Goal: Communication & Community: Answer question/provide support

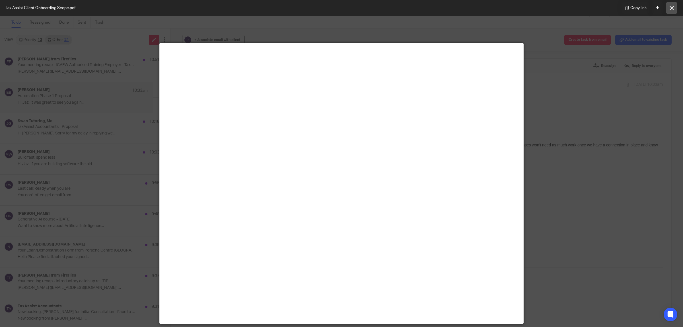
click at [671, 7] on icon at bounding box center [672, 8] width 4 height 4
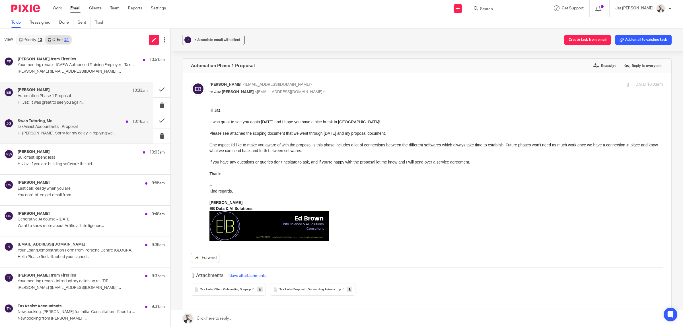
click at [63, 127] on p "TaxAssist Accountants - Proposal" at bounding box center [70, 126] width 104 height 5
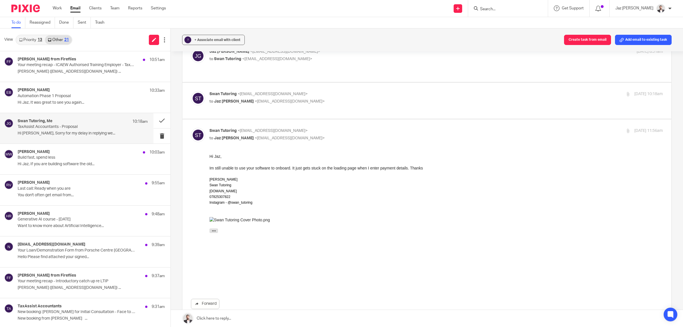
scroll to position [180, 0]
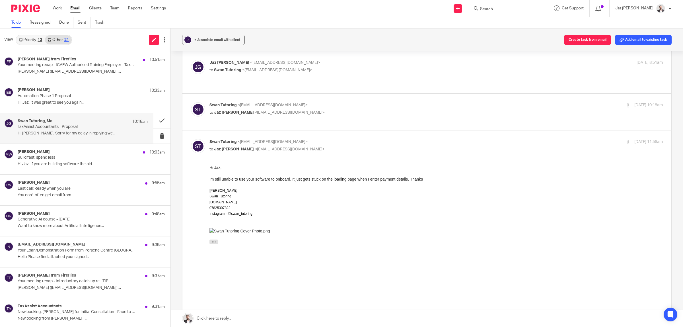
click at [336, 102] on p "Swan Tutoring <[EMAIL_ADDRESS][DOMAIN_NAME]>" at bounding box center [360, 105] width 302 height 6
checkbox input "true"
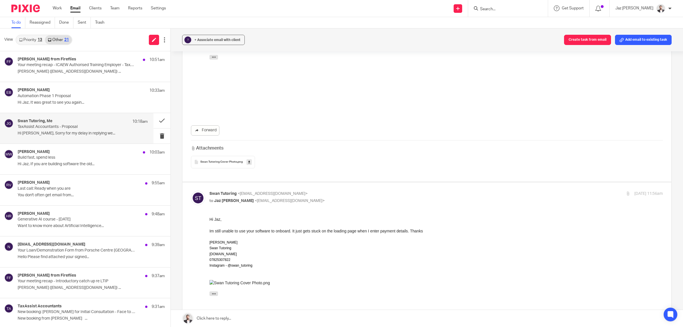
scroll to position [363, 0]
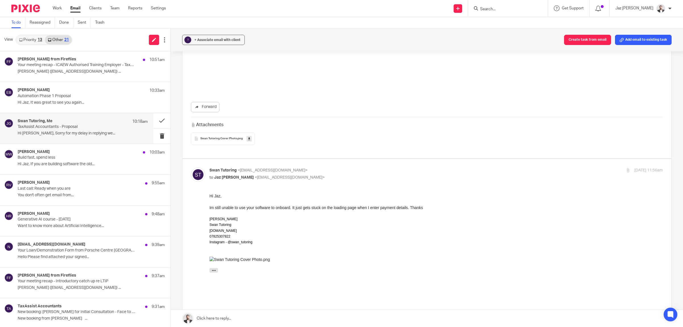
click at [291, 205] on div "Im still unable to use your software to onboard. It just gets stuck on the load…" at bounding box center [435, 207] width 453 height 6
click at [223, 316] on link at bounding box center [427, 318] width 512 height 17
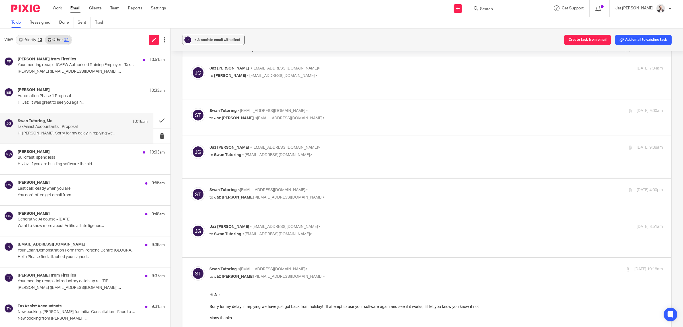
scroll to position [17, 0]
click at [342, 223] on p "[PERSON_NAME] <[EMAIL_ADDRESS][DOMAIN_NAME]>" at bounding box center [360, 226] width 302 height 6
checkbox input "true"
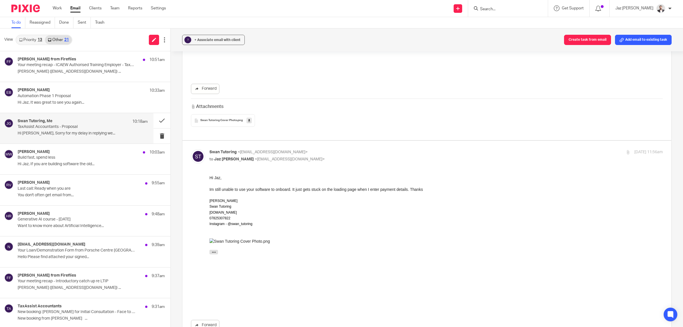
scroll to position [730, 0]
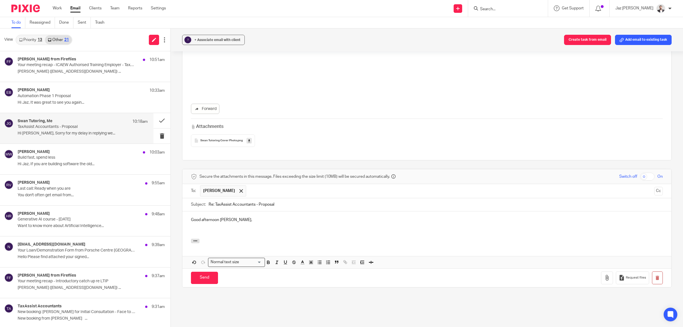
click at [300, 238] on div at bounding box center [426, 241] width 489 height 6
click at [269, 228] on p at bounding box center [427, 231] width 472 height 6
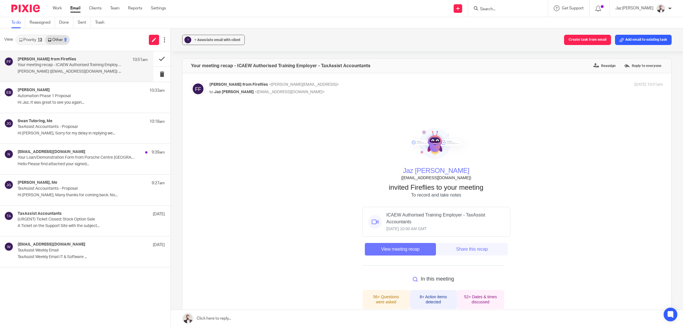
click at [161, 56] on button at bounding box center [161, 58] width 17 height 15
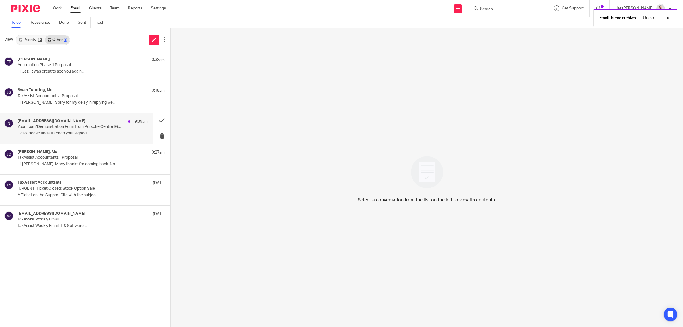
click at [77, 126] on p "Your Loan/Demonstration Form from Porsche Centre [GEOGRAPHIC_DATA]" at bounding box center [70, 126] width 104 height 5
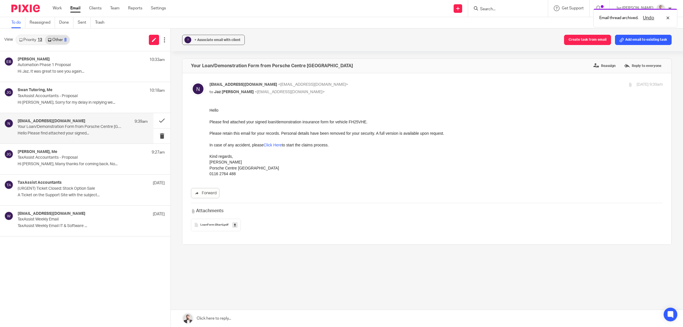
click at [209, 224] on span "LoanForm (Start)" at bounding box center [211, 224] width 23 height 3
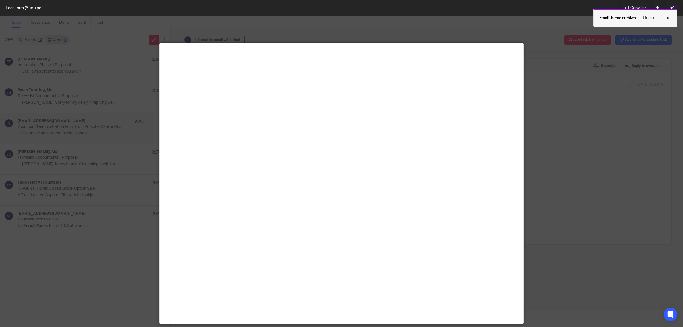
click at [670, 19] on div "Undo" at bounding box center [654, 18] width 33 height 7
click at [670, 8] on icon at bounding box center [672, 8] width 4 height 4
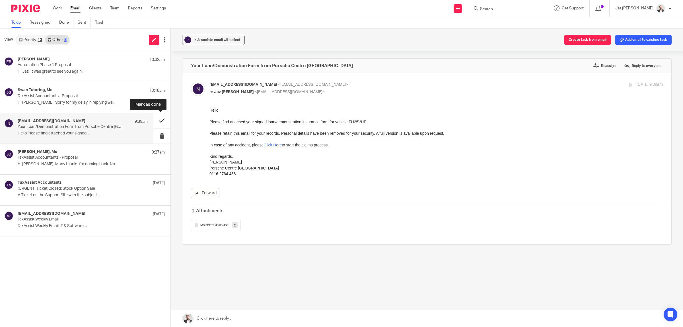
click at [165, 118] on button at bounding box center [161, 120] width 17 height 15
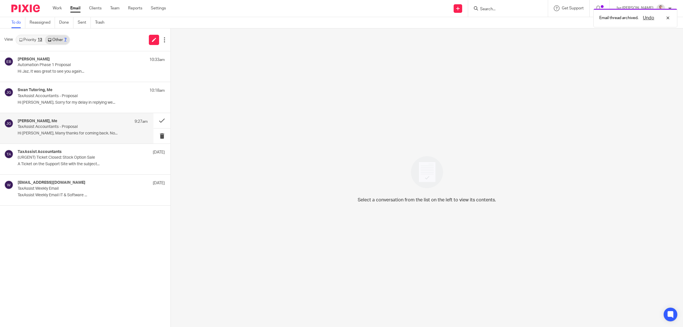
click at [88, 127] on p "TaxAssist Accountants - Proposal" at bounding box center [70, 126] width 104 height 5
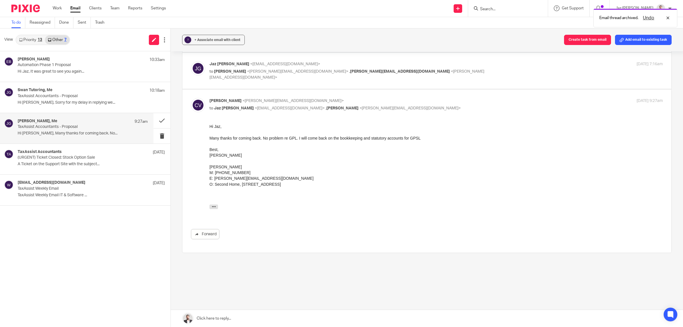
scroll to position [240, 0]
click at [228, 315] on link at bounding box center [427, 318] width 512 height 17
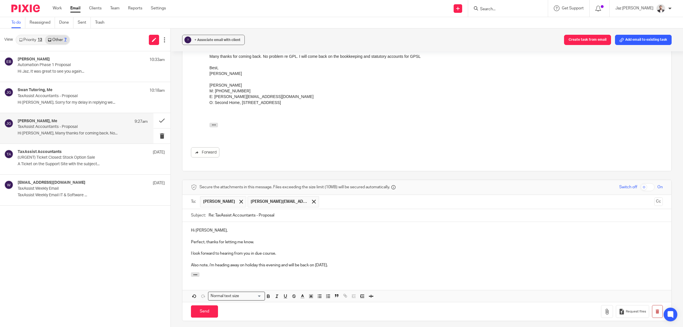
scroll to position [372, 0]
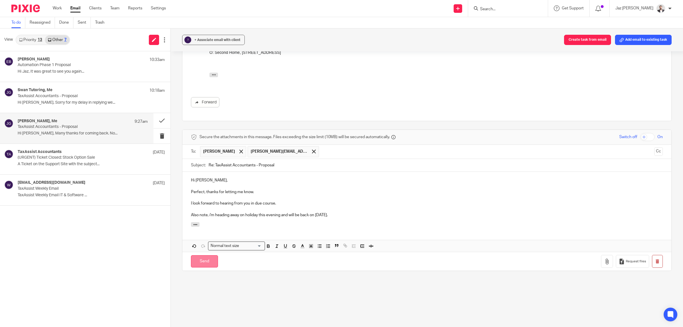
click at [210, 265] on input "Send" at bounding box center [204, 261] width 27 height 12
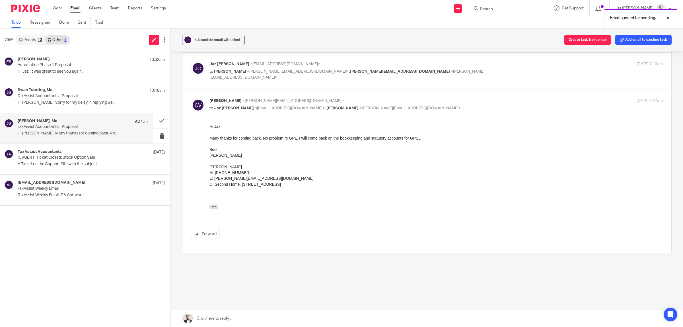
scroll to position [241, 0]
click at [85, 162] on p "A Ticket on the Support Site with the subject..." at bounding box center [83, 164] width 130 height 5
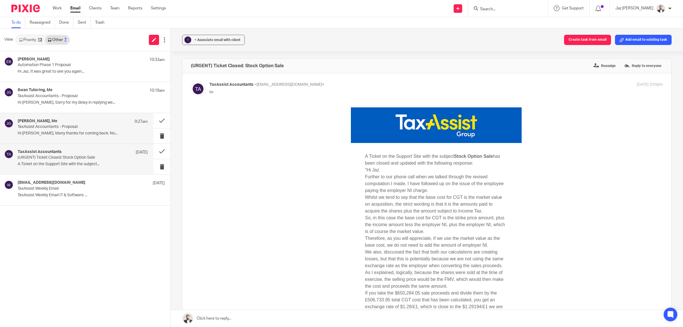
scroll to position [0, 0]
click at [82, 139] on div "Christopher Viney, Me 9:27am TaxAssist Accountants - Proposal Hi Jaz, Many than…" at bounding box center [76, 128] width 153 height 30
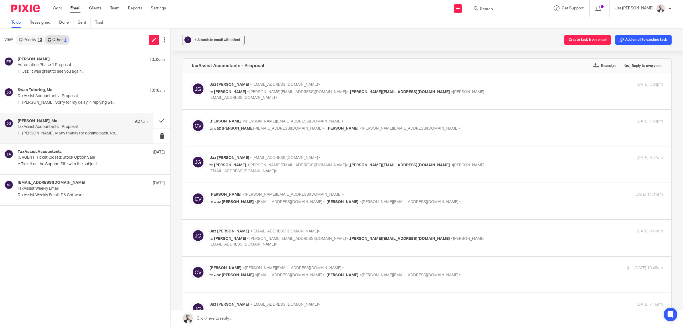
scroll to position [249, 0]
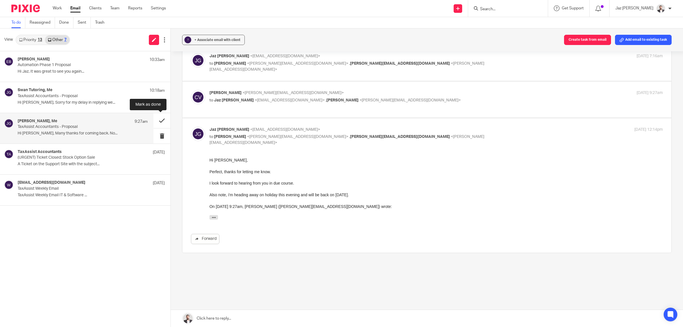
click at [163, 120] on button at bounding box center [161, 120] width 17 height 15
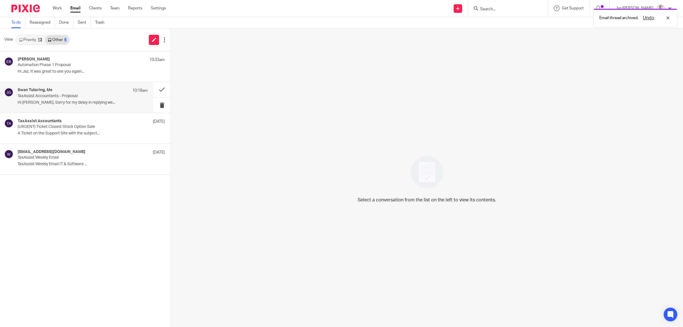
click at [106, 100] on p "Hi [PERSON_NAME], Sorry for my delay in replying we..." at bounding box center [83, 102] width 130 height 5
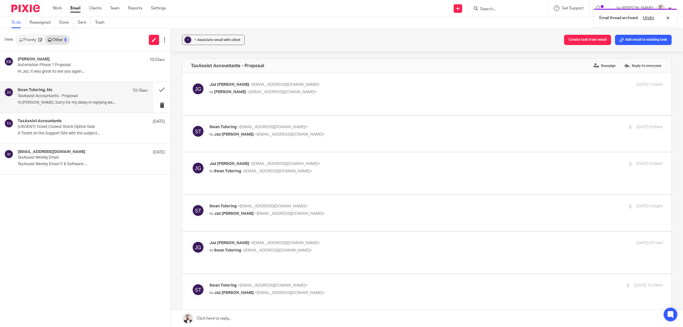
scroll to position [245, 0]
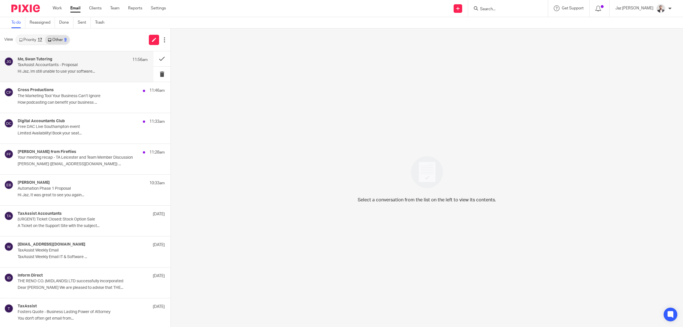
click at [86, 75] on div "Me, Swan Tutoring 11:56am TaxAssist Accountants - Proposal Hi Jaz, Im still una…" at bounding box center [83, 66] width 130 height 19
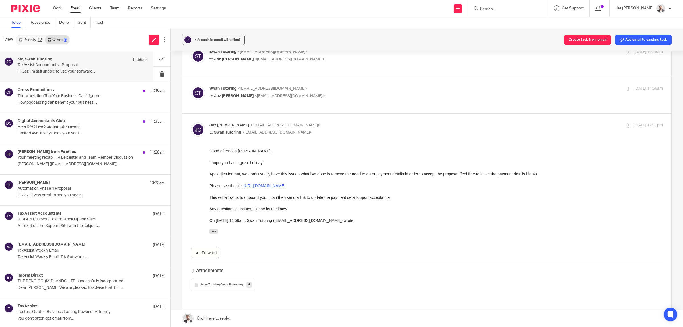
scroll to position [233, 0]
click at [157, 56] on button at bounding box center [161, 58] width 17 height 15
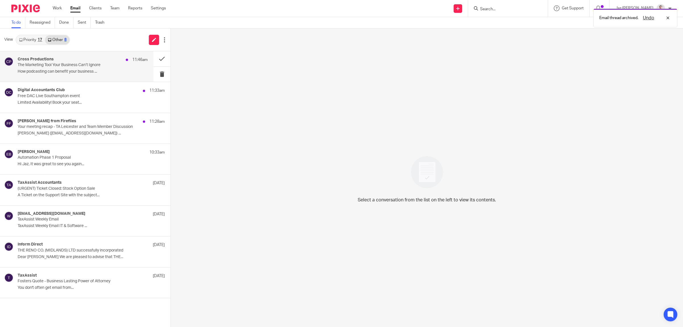
click at [107, 65] on p "The Marketing Tool Your Business Can’t Ignore" at bounding box center [70, 65] width 104 height 5
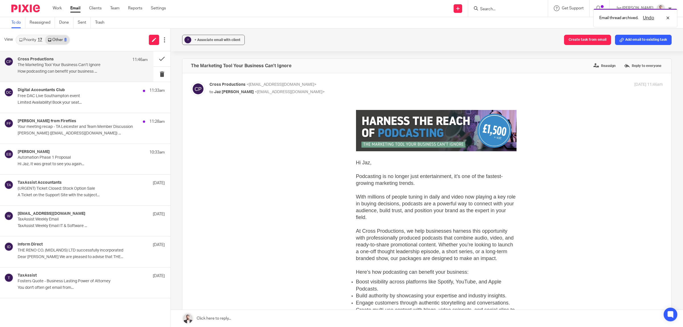
scroll to position [0, 0]
click at [161, 56] on button at bounding box center [161, 58] width 17 height 15
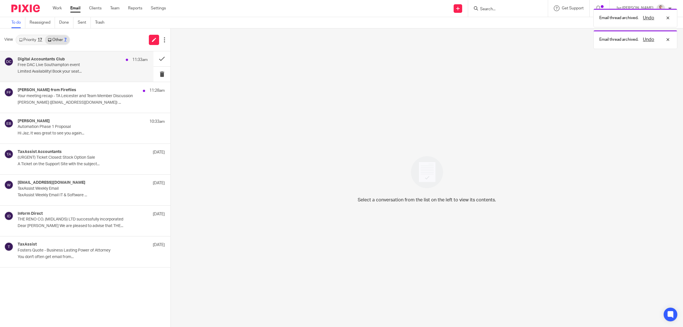
click at [109, 65] on p "Free DAC Live Southampton event" at bounding box center [70, 65] width 104 height 5
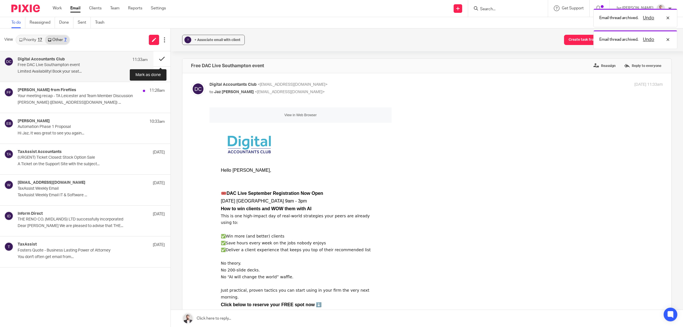
click at [158, 57] on button at bounding box center [161, 58] width 17 height 15
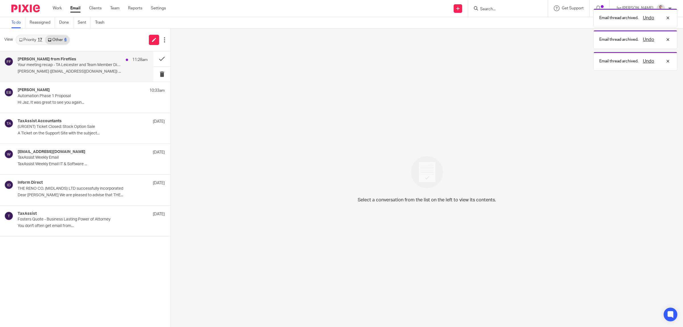
click at [101, 68] on div "Fred from Fireflies 11:28am Your meeting recap - TA Leicester and Team Member D…" at bounding box center [83, 66] width 130 height 19
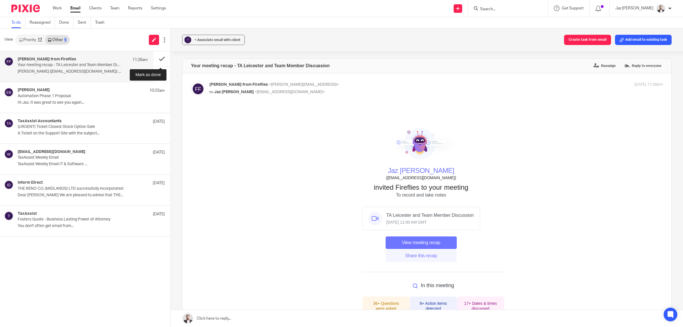
click at [160, 56] on button at bounding box center [161, 58] width 17 height 15
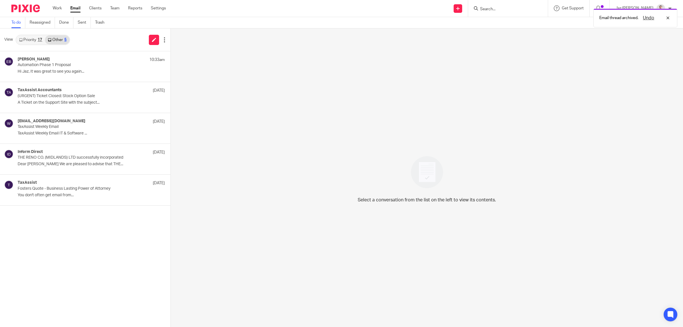
click at [37, 42] on link "Priority 17" at bounding box center [30, 39] width 29 height 9
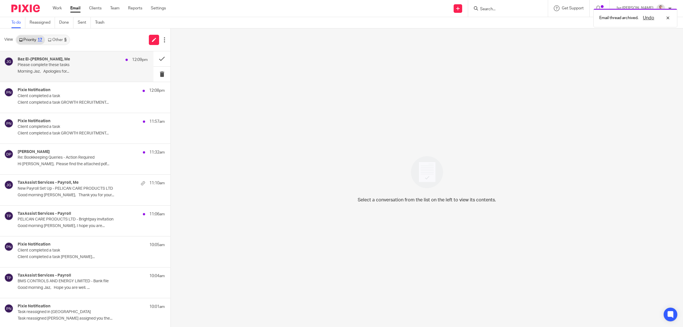
click at [88, 69] on div "Baz El-Guindi, Me 12:09pm Please complete these tasks Morning Jaz, Apologies fo…" at bounding box center [83, 66] width 130 height 19
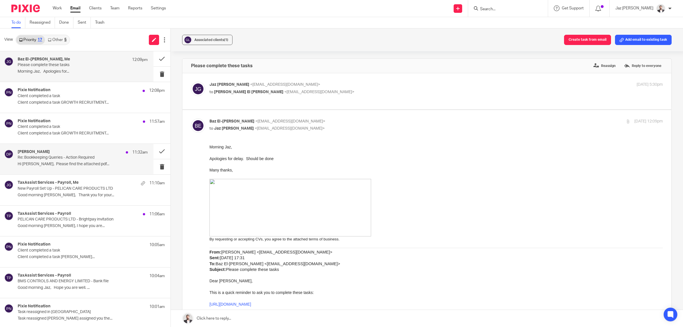
click at [83, 162] on p "Hi Moiz, Please find the attached pdf..." at bounding box center [83, 164] width 130 height 5
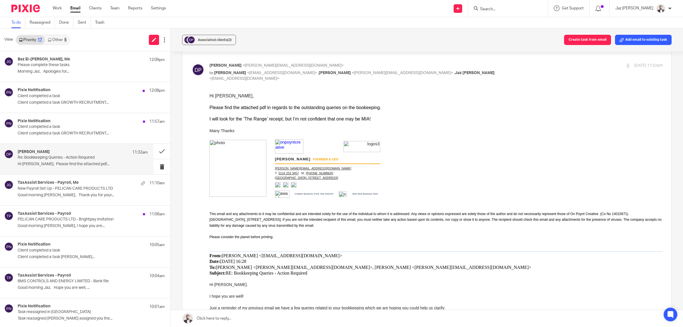
scroll to position [20, 0]
click at [85, 138] on div "Pixie Notification 11:57am Client completed a task Client completed a task GROW…" at bounding box center [76, 128] width 153 height 30
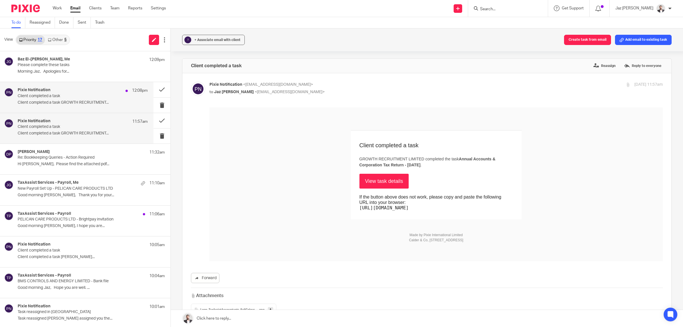
scroll to position [0, 0]
click at [86, 105] on p "Client completed a task GROWTH RECRUITMENT..." at bounding box center [83, 102] width 130 height 5
click at [82, 126] on p "Client completed a task" at bounding box center [70, 126] width 104 height 5
click at [157, 121] on button at bounding box center [161, 120] width 17 height 15
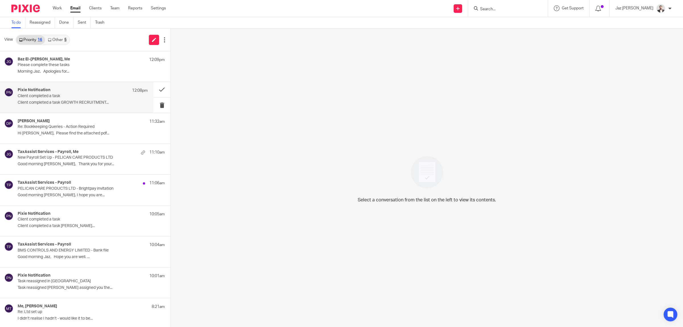
click at [84, 108] on div "Pixie Notification 12:08pm Client completed a task Client completed a task GROW…" at bounding box center [76, 97] width 153 height 30
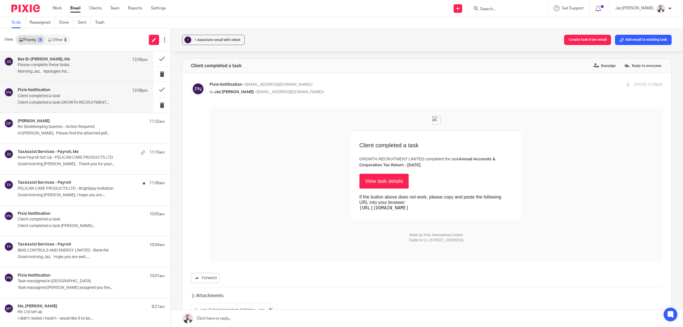
click at [92, 72] on p "Morning Jaz, Apologies for..." at bounding box center [83, 71] width 130 height 5
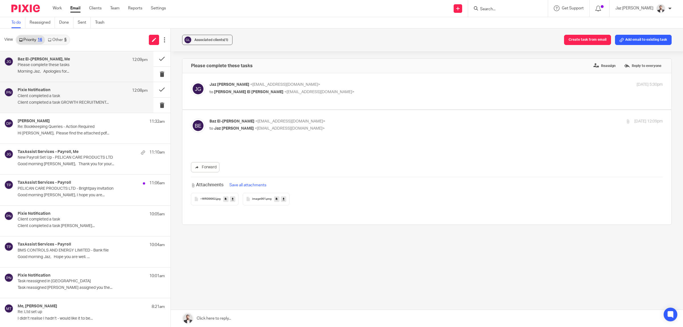
click at [83, 97] on p "Client completed a task" at bounding box center [70, 96] width 104 height 5
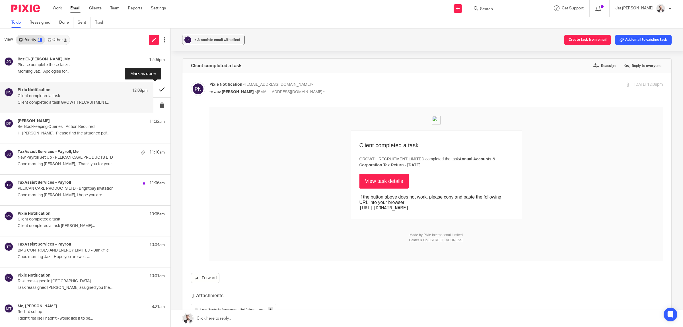
click at [154, 90] on button at bounding box center [161, 89] width 17 height 15
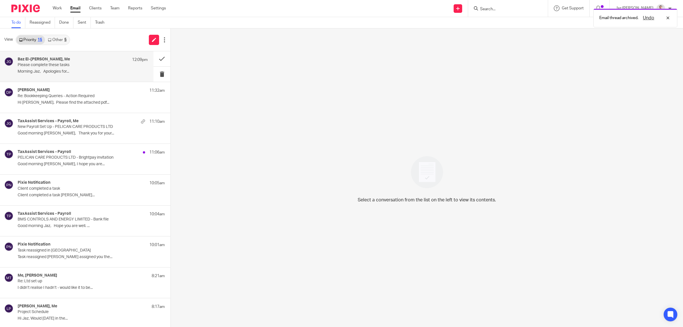
click at [87, 67] on p "Please complete these tasks" at bounding box center [70, 65] width 104 height 5
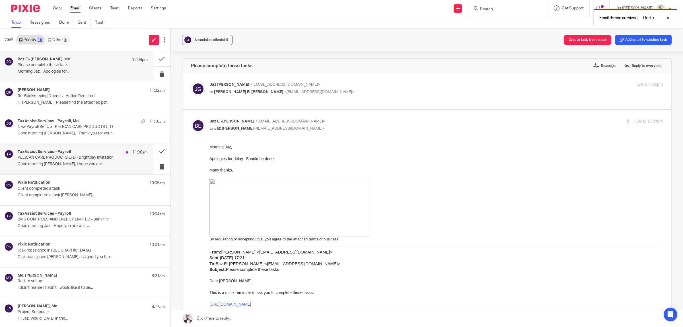
scroll to position [52, 0]
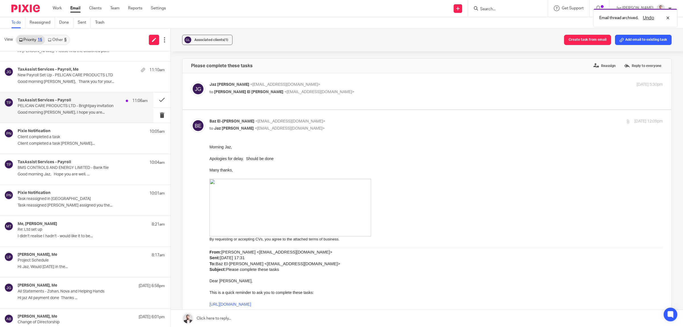
click at [90, 107] on p "PELICAN CARE PRODUCTS LTD - Brightpay invitation" at bounding box center [70, 106] width 104 height 5
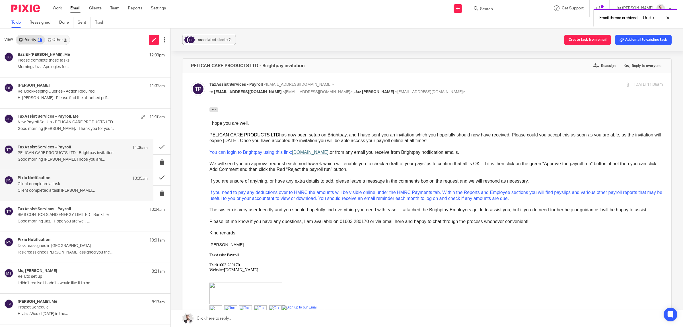
scroll to position [0, 0]
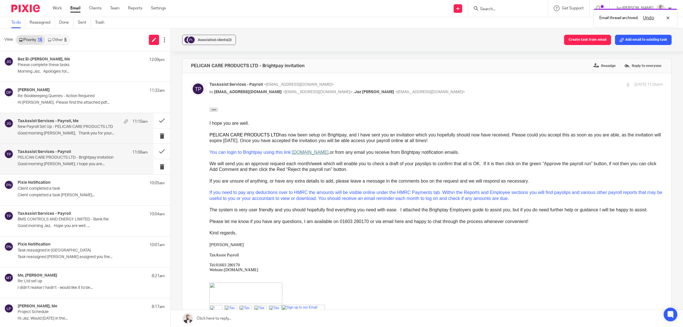
click at [86, 143] on div "TaxAssist Services - Payroll, Me 11:10am New Payroll Set Up - PELICAN CARE PROD…" at bounding box center [76, 128] width 153 height 30
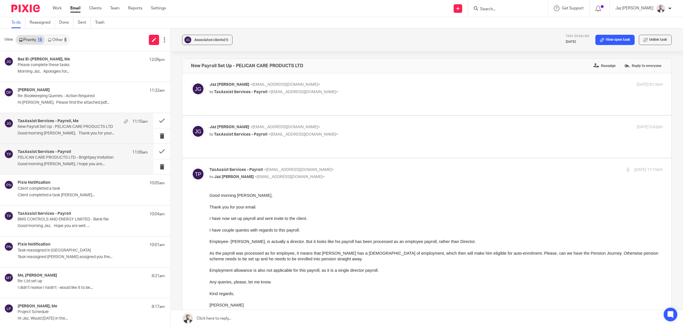
click at [64, 160] on p "PELICAN CARE PRODUCTS LTD - Brightpay invitation" at bounding box center [70, 157] width 104 height 5
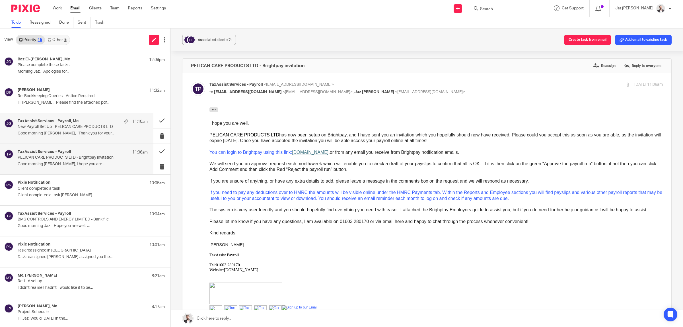
click at [75, 135] on p "Good morning Jaz, Thank you for your..." at bounding box center [83, 133] width 130 height 5
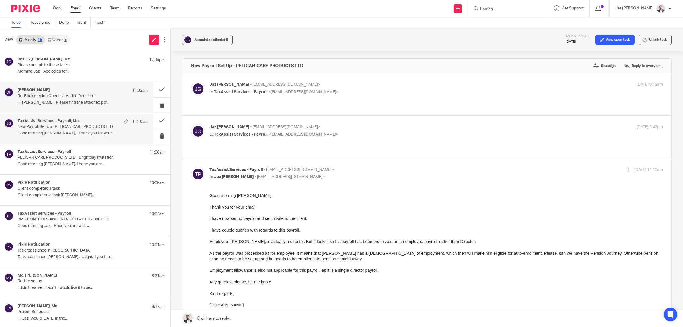
click at [75, 100] on p "Hi Moiz, Please find the attached pdf..." at bounding box center [83, 102] width 130 height 5
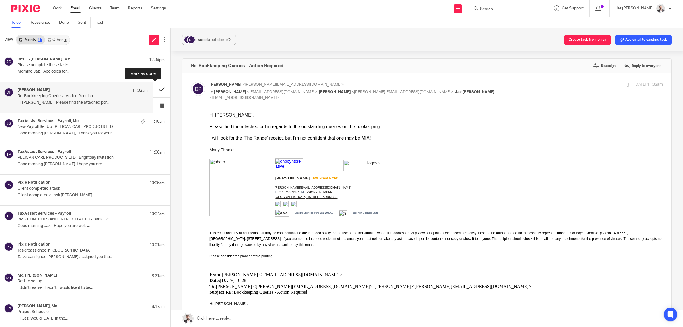
click at [157, 88] on button at bounding box center [161, 89] width 17 height 15
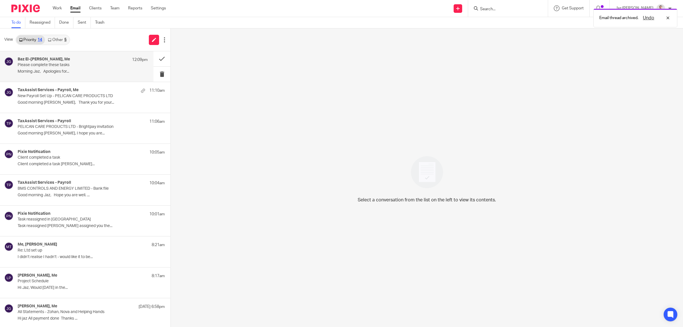
click at [90, 71] on p "Morning Jaz, Apologies for..." at bounding box center [83, 71] width 130 height 5
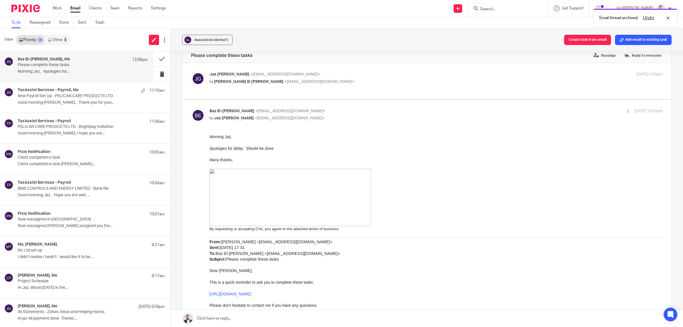
scroll to position [17, 0]
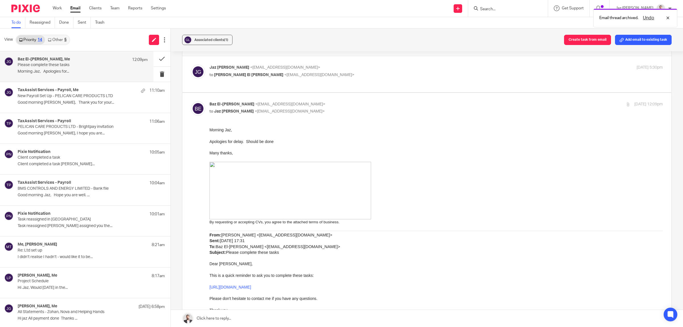
click at [298, 318] on link at bounding box center [427, 318] width 512 height 17
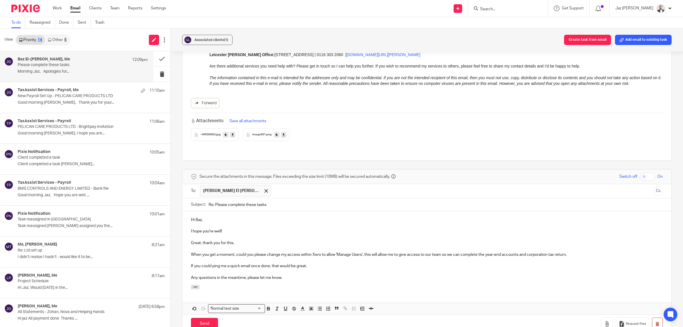
scroll to position [371, 0]
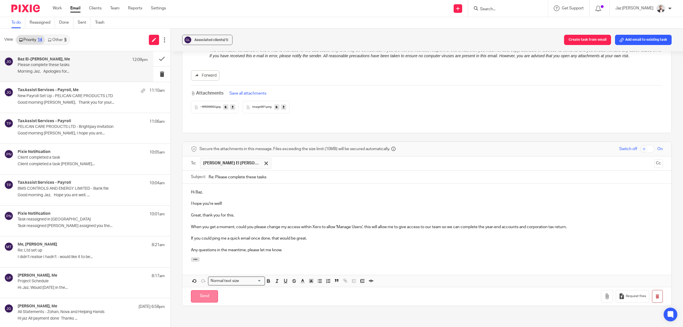
click at [206, 290] on input "Send" at bounding box center [204, 296] width 27 height 12
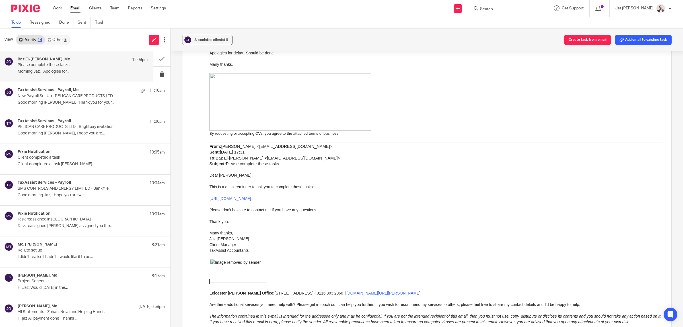
scroll to position [0, 0]
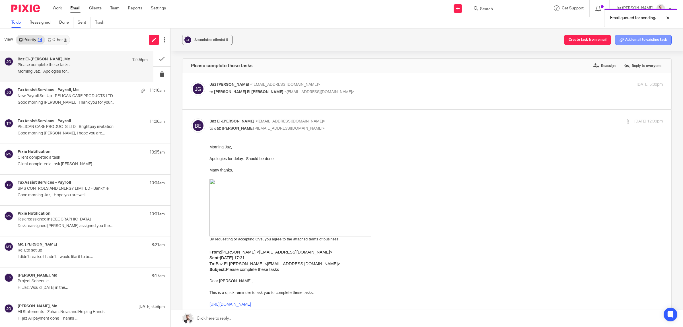
click at [639, 42] on button "Add email to existing task" at bounding box center [643, 40] width 57 height 10
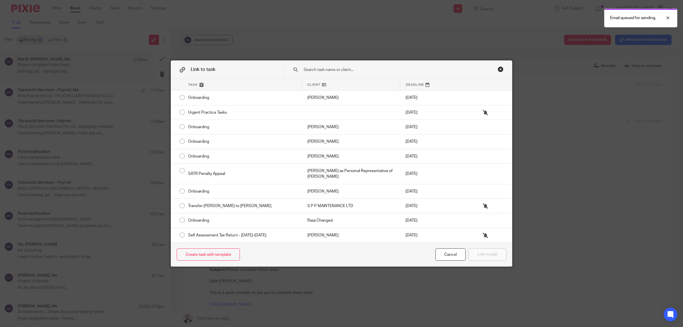
click at [357, 72] on input "text" at bounding box center [390, 70] width 175 height 6
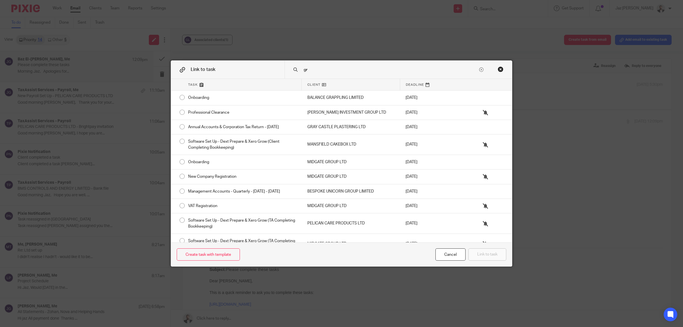
type input "g"
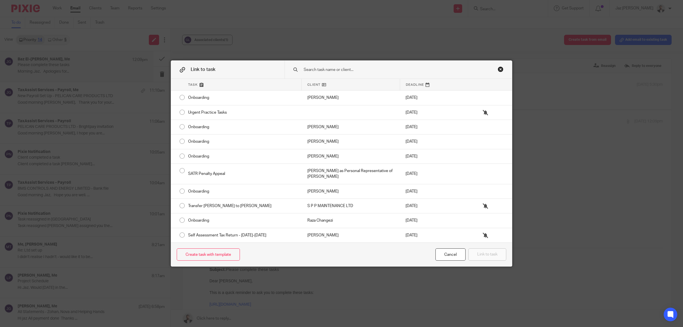
type input "r"
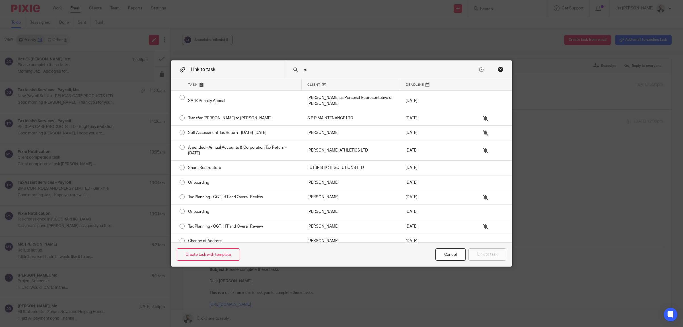
type input "r"
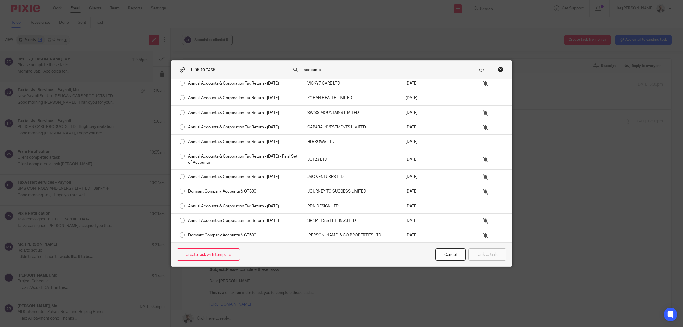
scroll to position [694, 0]
click at [498, 69] on div "Close this dialog window" at bounding box center [501, 69] width 6 height 6
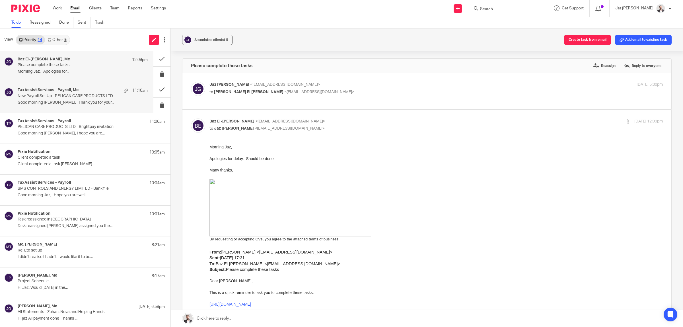
click at [53, 105] on p "Good morning Jaz, Thank you for your..." at bounding box center [83, 102] width 130 height 5
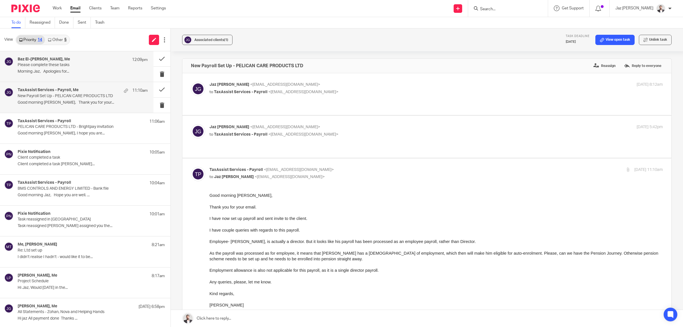
scroll to position [0, 0]
click at [65, 71] on p "Morning Jaz, Apologies for..." at bounding box center [83, 71] width 130 height 5
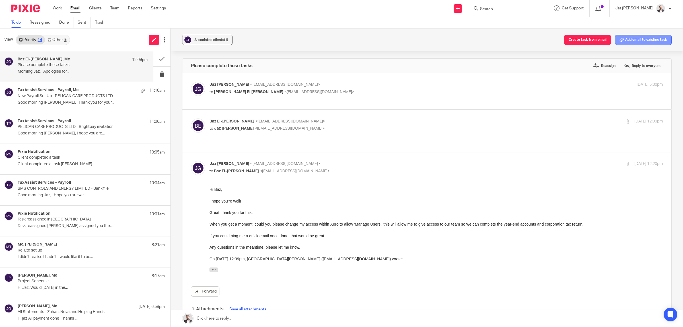
click at [627, 41] on button "Add email to existing task" at bounding box center [643, 40] width 57 height 10
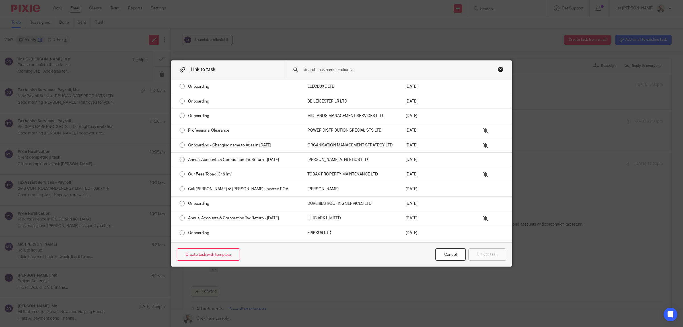
click at [333, 71] on input "text" at bounding box center [390, 70] width 175 height 6
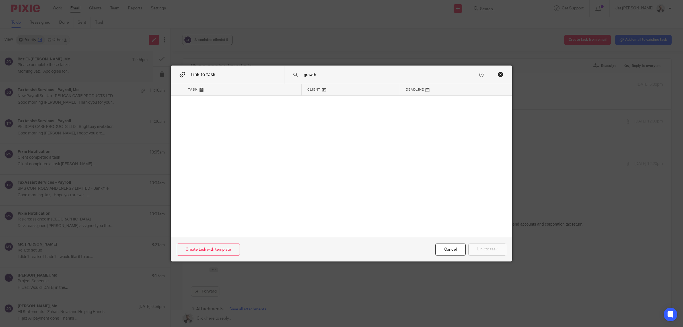
type input "growth"
click at [498, 74] on div "Close this dialog window" at bounding box center [501, 74] width 6 height 6
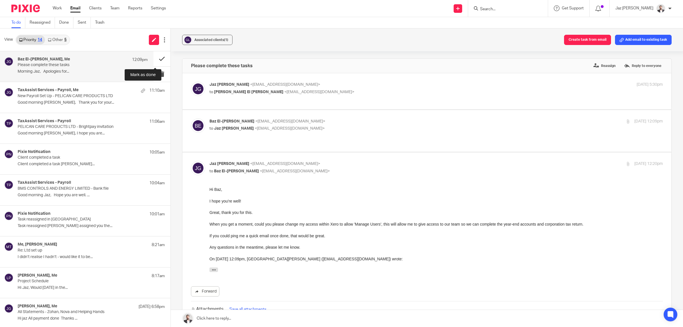
click at [157, 56] on button at bounding box center [161, 58] width 17 height 15
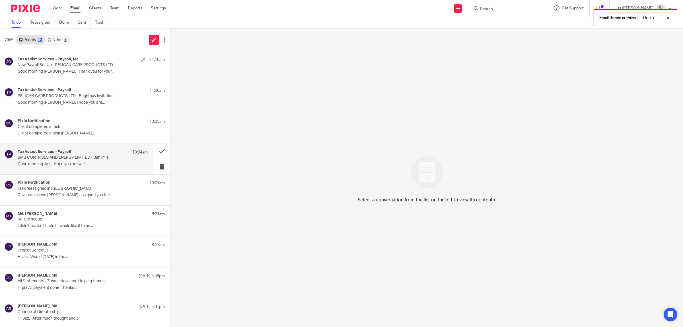
scroll to position [126, 0]
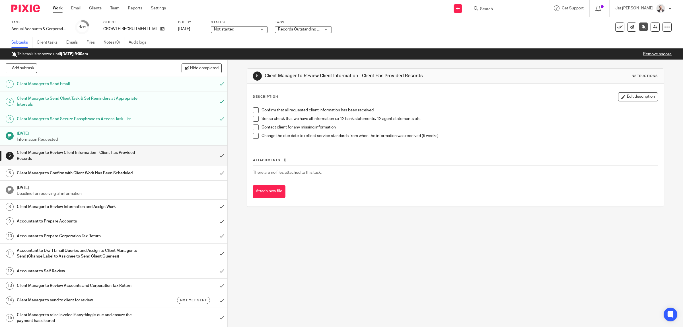
click at [302, 29] on span "Records Outstanding + 1" at bounding box center [300, 29] width 44 height 4
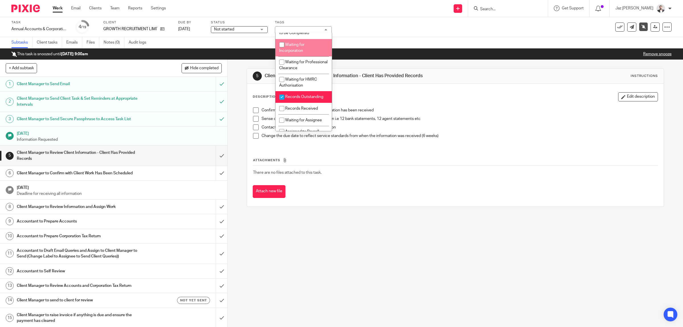
scroll to position [74, 0]
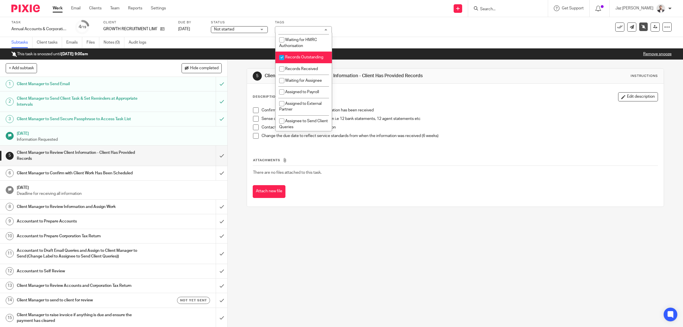
click at [305, 63] on li "Records Outstanding" at bounding box center [303, 58] width 56 height 12
checkbox input "false"
click at [300, 75] on li "Records Received" at bounding box center [303, 69] width 56 height 12
checkbox input "true"
click at [299, 83] on span "Waiting for Assignee" at bounding box center [303, 81] width 37 height 4
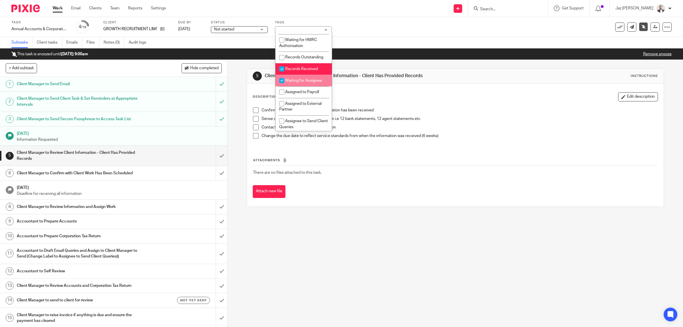
checkbox input "true"
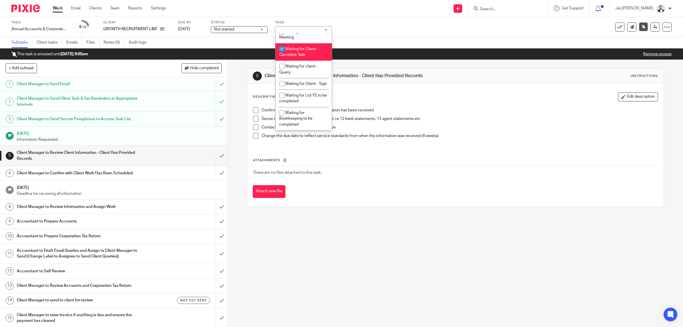
scroll to position [298, 0]
click at [306, 56] on span "Waiting for Client - Complete Task" at bounding box center [298, 51] width 39 height 10
checkbox input "false"
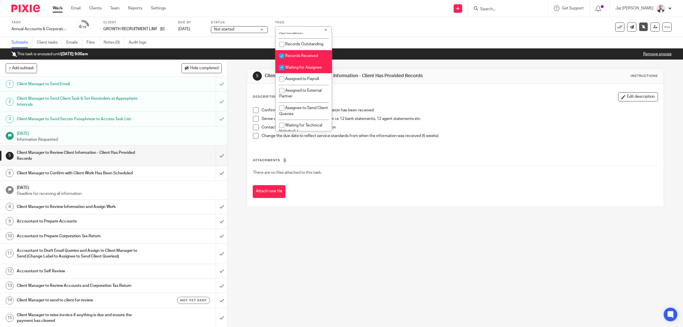
scroll to position [0, 0]
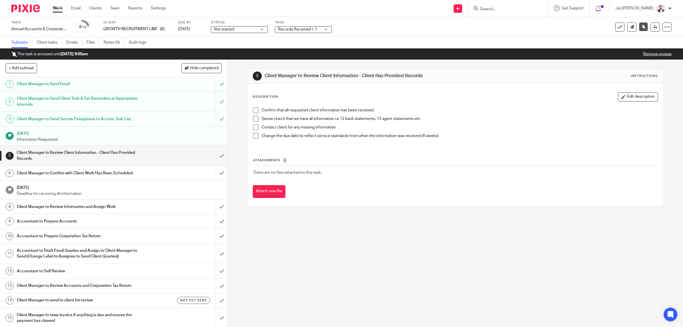
click at [384, 34] on div "Task Annual Accounts & Corporation Tax Return - June 30, 2025 Save Annual Accou…" at bounding box center [341, 27] width 683 height 20
click at [652, 54] on link "Remove snooze" at bounding box center [657, 54] width 28 height 4
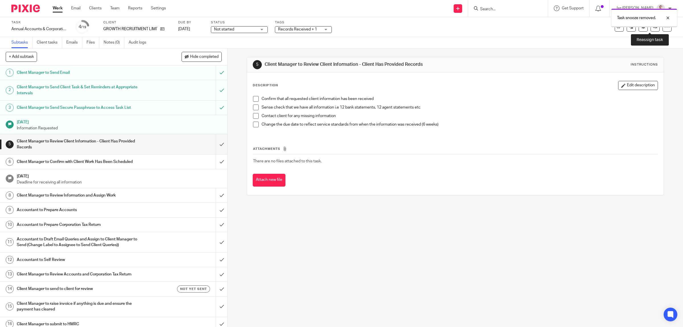
click at [653, 28] on icon at bounding box center [655, 27] width 4 height 4
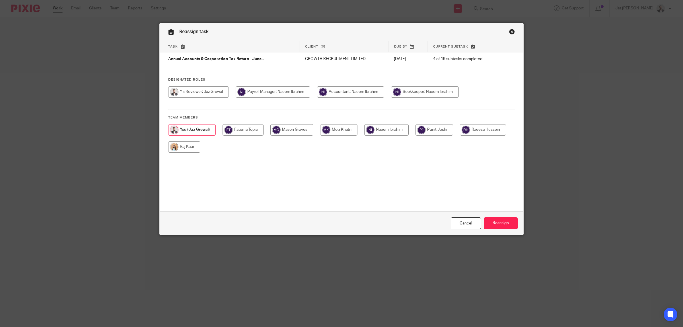
click at [393, 131] on input "radio" at bounding box center [386, 129] width 44 height 11
radio input "true"
click at [504, 224] on input "Reassign" at bounding box center [501, 223] width 34 height 12
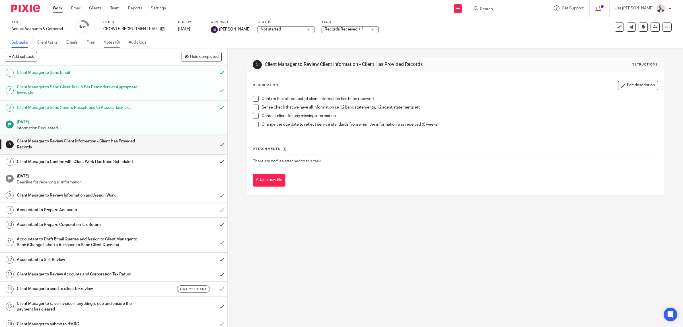
click at [112, 44] on link "Notes (0)" at bounding box center [114, 42] width 21 height 11
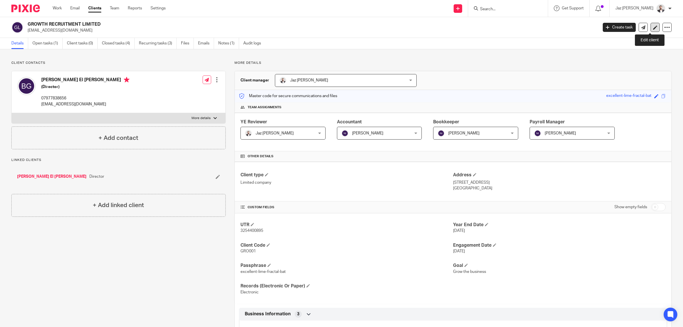
click at [650, 29] on link at bounding box center [654, 27] width 9 height 9
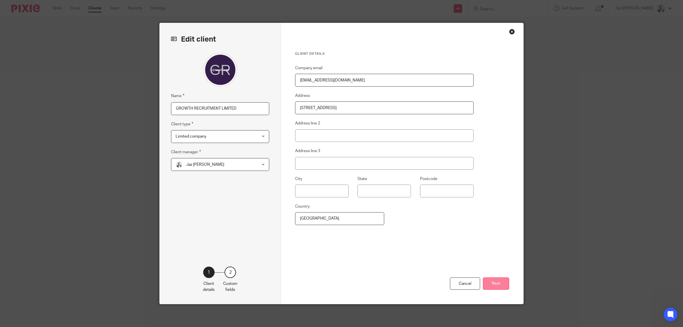
click at [494, 284] on button "Next" at bounding box center [496, 283] width 26 height 12
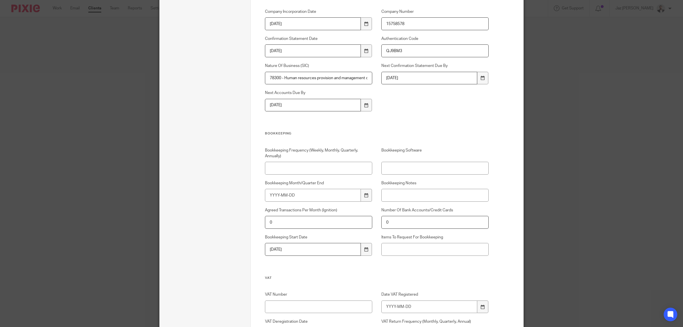
scroll to position [355, 0]
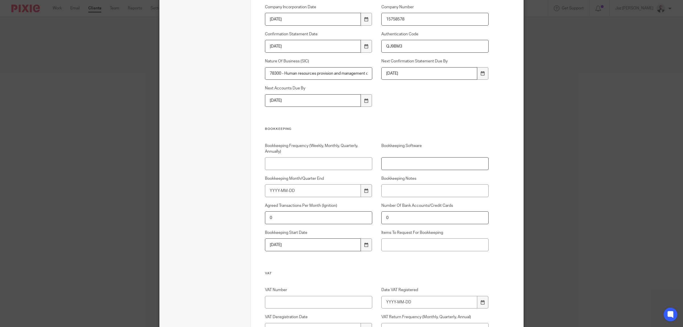
click at [396, 159] on input "Bookkeeping Software" at bounding box center [435, 163] width 108 height 13
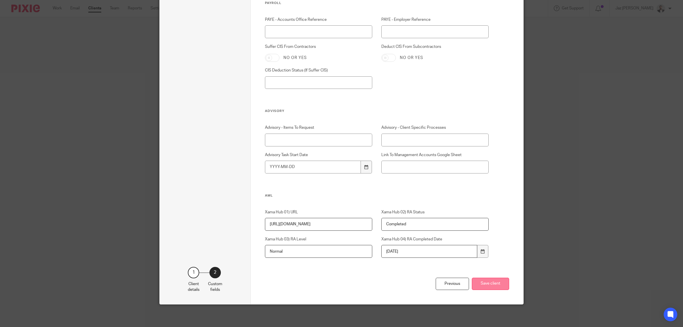
type input "Xero"
click at [482, 285] on button "Save client" at bounding box center [490, 283] width 37 height 12
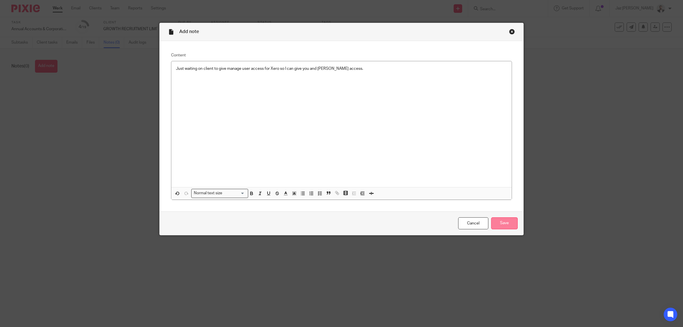
click at [507, 226] on input "Save" at bounding box center [504, 223] width 26 height 12
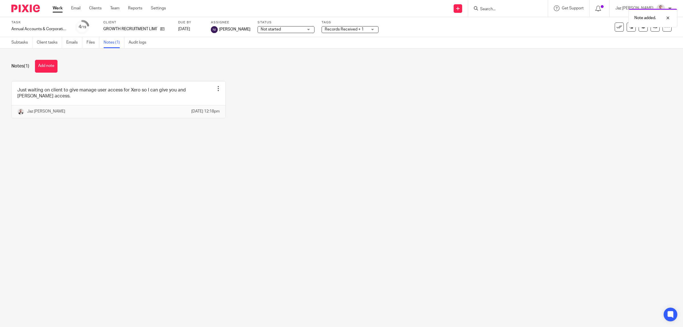
click at [332, 29] on span "Records Received + 1" at bounding box center [344, 29] width 39 height 4
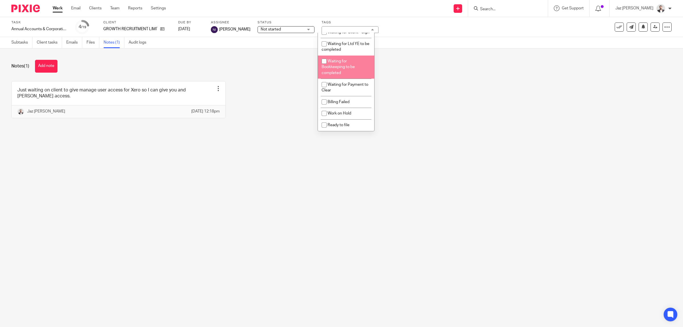
click at [431, 85] on div "Just waiting on client to give manage user access for Xero so I can give you an…" at bounding box center [337, 104] width 669 height 46
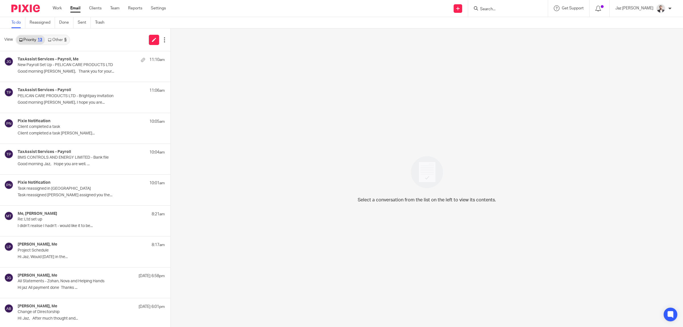
click at [55, 40] on link "Other 5" at bounding box center [57, 39] width 24 height 9
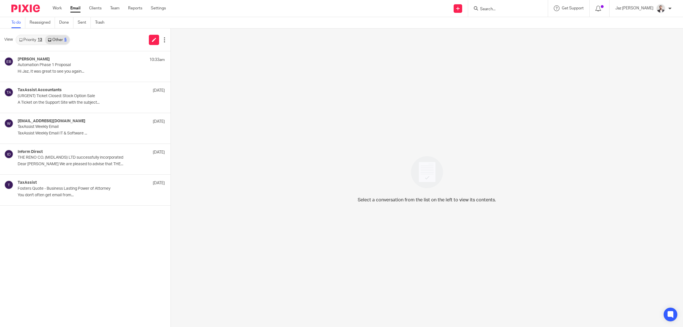
click at [33, 38] on link "Priority 13" at bounding box center [30, 39] width 29 height 9
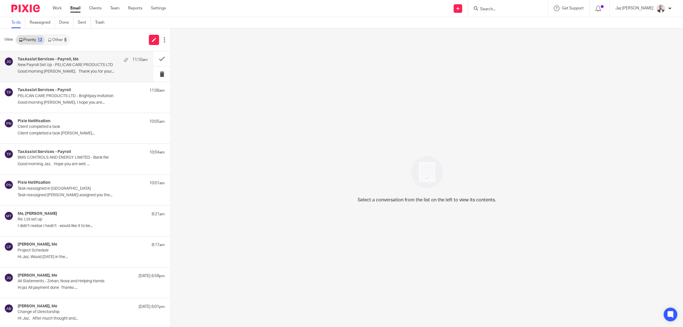
click at [53, 78] on div "TaxAssist Services - Payroll, Me 11:10am New Payroll Set Up - PELICAN CARE PROD…" at bounding box center [76, 66] width 153 height 30
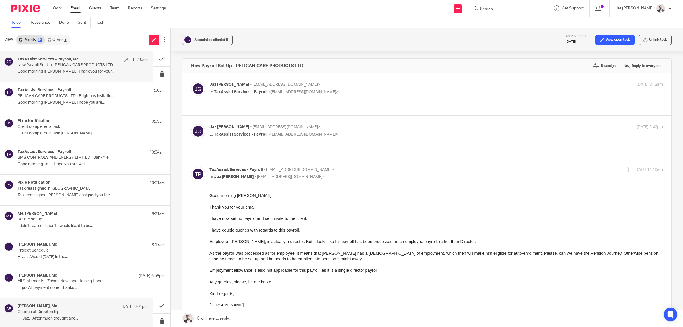
scroll to position [126, 0]
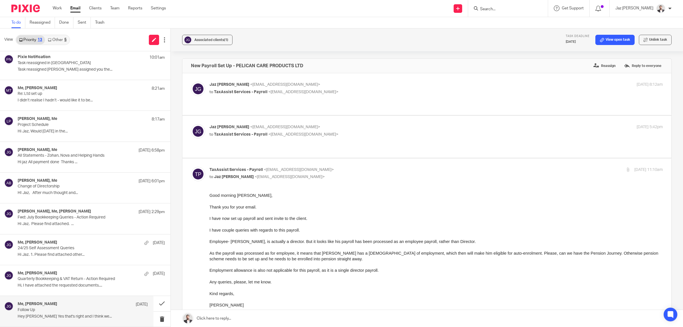
click at [71, 314] on div "Me, Baz Lara 12 Aug Follow Up Hey Jaz Yes that's right and I think we..." at bounding box center [83, 310] width 130 height 19
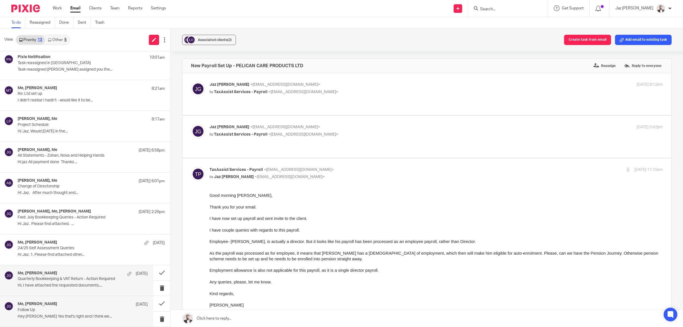
click at [78, 289] on div "Me, Rajvir Sihota 12 Aug Quarterly Bookkeeping & VAT Return - Action Required H…" at bounding box center [83, 280] width 130 height 19
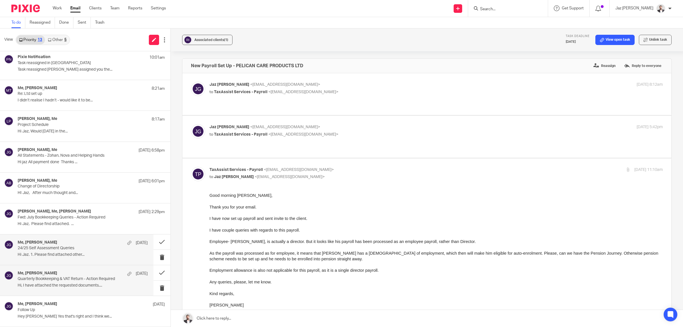
click at [67, 254] on p "Hi Jaz. 1. Please find attached other..." at bounding box center [83, 254] width 130 height 5
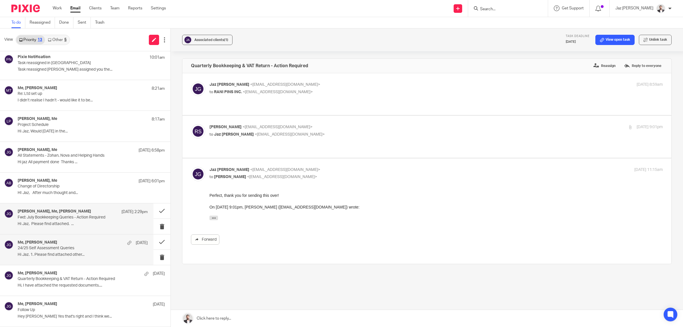
click at [80, 212] on div "Emma Sharpe, Me, Robert Martin 19 Aug 2:29pm" at bounding box center [83, 212] width 130 height 6
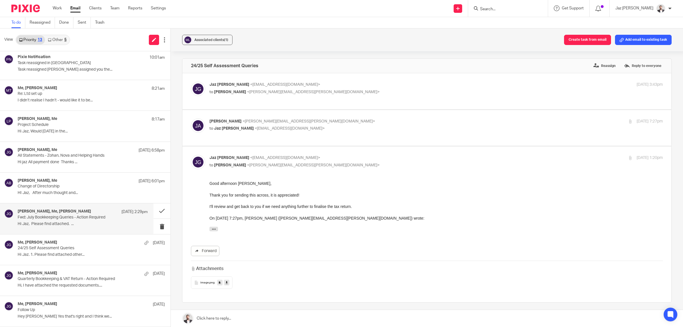
scroll to position [0, 0]
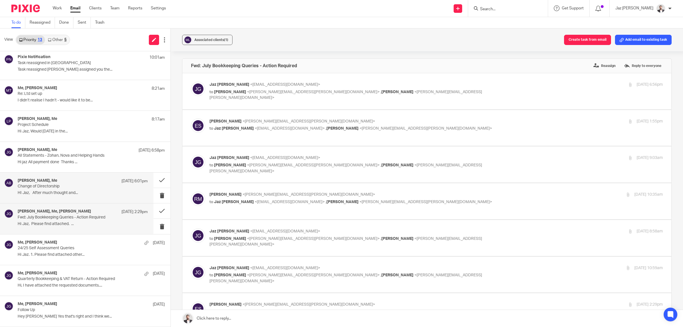
click at [80, 191] on p "HI Jaz, After much thought and..." at bounding box center [83, 192] width 130 height 5
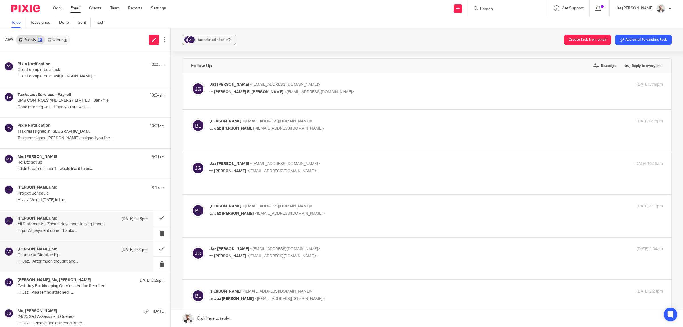
click at [70, 229] on p "Hi jaz All payment done Thanks ..." at bounding box center [83, 230] width 130 height 5
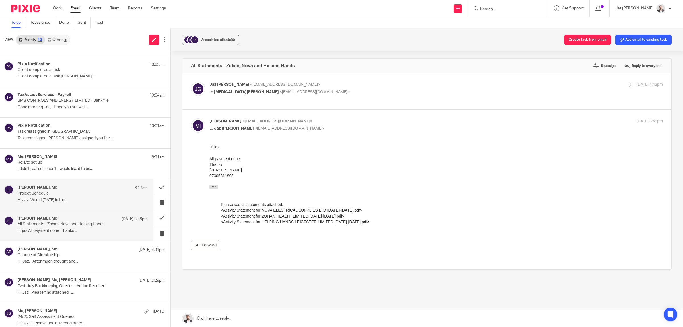
click at [98, 193] on p "Project Schedule" at bounding box center [70, 193] width 104 height 5
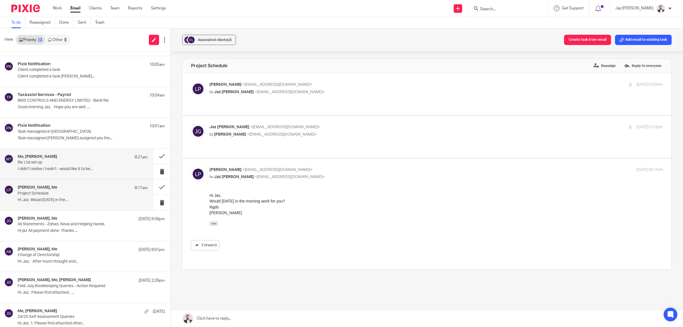
click at [89, 174] on div "Me, Milan Thakrar 8:21am Re: Ltd set up I didn’t realise I hadn’t - would like …" at bounding box center [76, 164] width 153 height 30
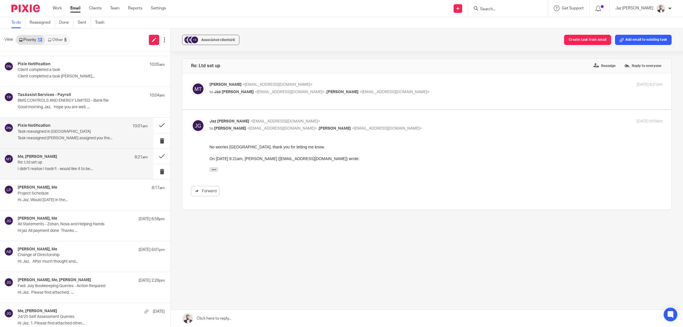
click at [80, 147] on div "Pixie Notification 10:01am Task reassigned in Pixie Task reassigned Raj Kaur as…" at bounding box center [76, 133] width 153 height 30
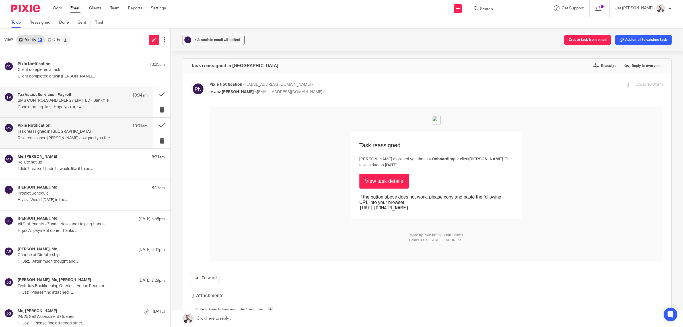
click at [86, 100] on p "BMS CONTROLS AND ENERGY LIMITED - Bank file" at bounding box center [70, 100] width 104 height 5
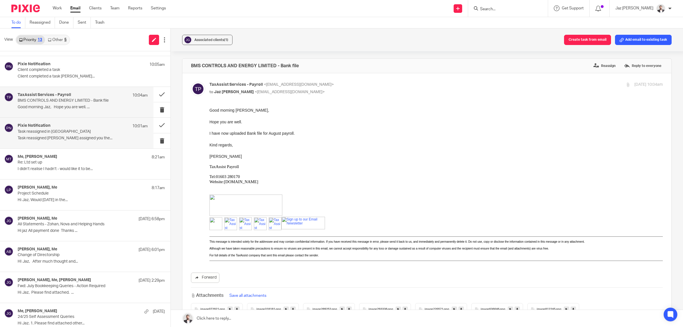
click at [79, 137] on p "Task reassigned Raj Kaur assigned you the..." at bounding box center [83, 138] width 130 height 5
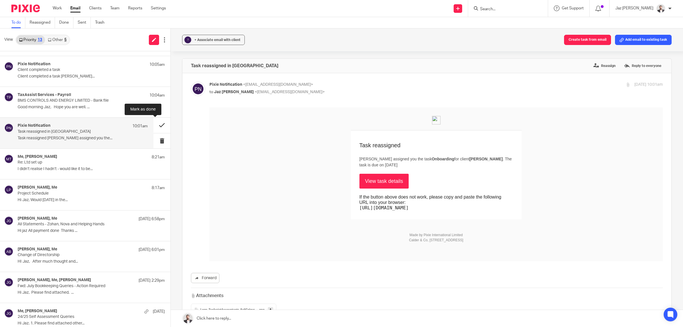
click at [158, 124] on button at bounding box center [161, 125] width 17 height 15
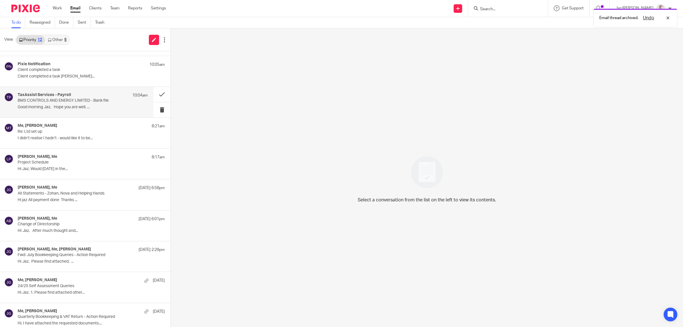
click at [103, 104] on div "TaxAssist Services - Payroll 10:04am BMS CONTROLS AND ENERGY LIMITED - Bank fil…" at bounding box center [83, 101] width 130 height 19
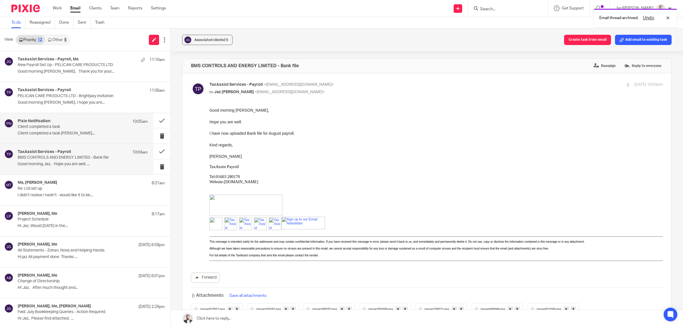
click at [89, 133] on p "Client completed a task Lorenzo Savignano..." at bounding box center [83, 133] width 130 height 5
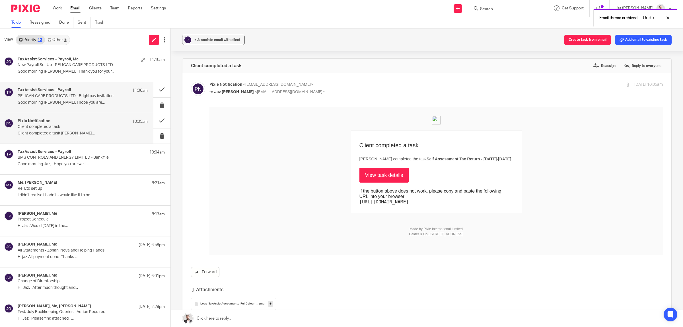
click at [83, 103] on p "Good morning Lakhvinder, I hope you are..." at bounding box center [83, 102] width 130 height 5
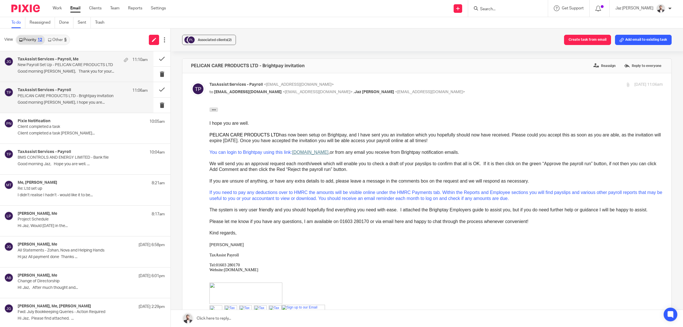
click at [74, 69] on p "Good morning Jaz, Thank you for your..." at bounding box center [83, 71] width 130 height 5
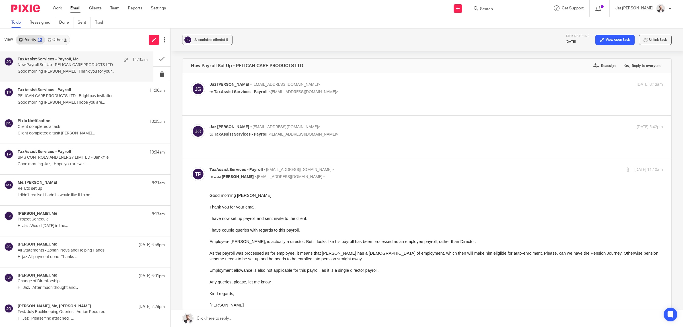
click at [63, 42] on link "Other 5" at bounding box center [57, 39] width 24 height 9
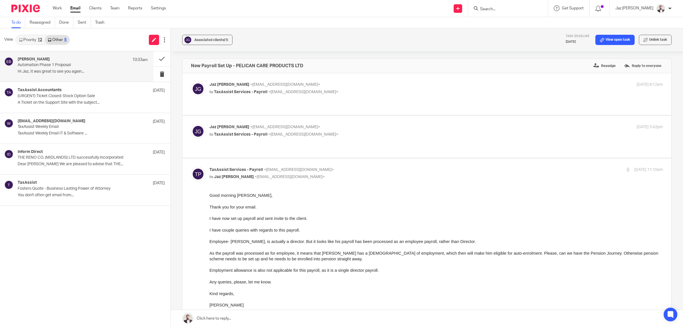
click at [63, 63] on p "Automation Phase 1 Proposal" at bounding box center [70, 65] width 104 height 5
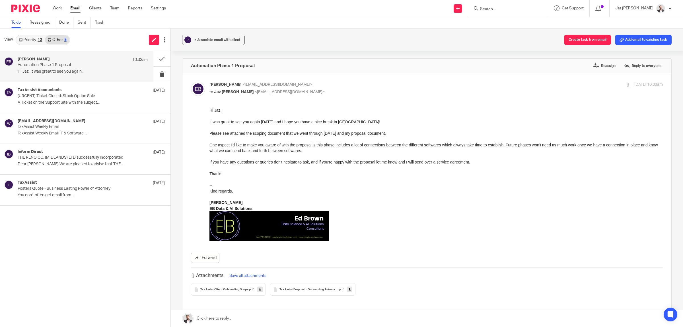
click at [511, 9] on input "Search" at bounding box center [504, 9] width 51 height 5
type input "growth"
click at [514, 23] on link at bounding box center [536, 24] width 117 height 13
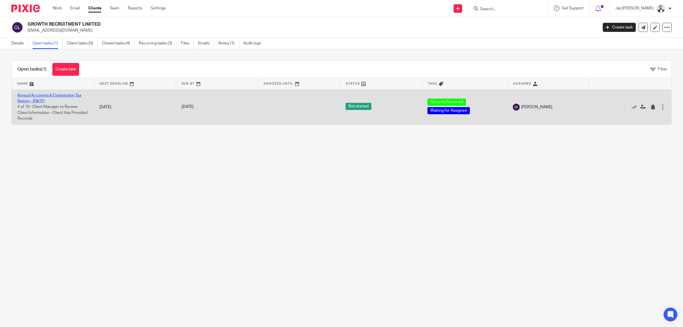
click at [50, 95] on link "Annual Accounts & Corporation Tax Return - [DATE]" at bounding box center [49, 98] width 64 height 10
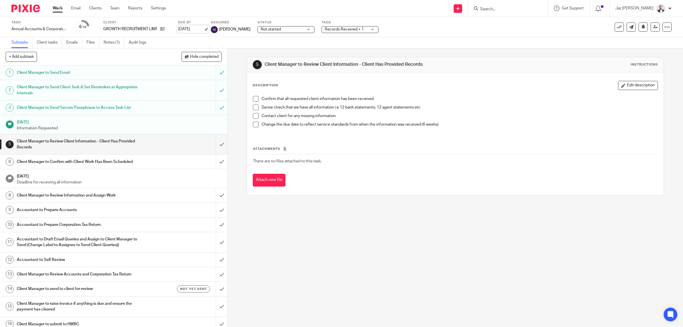
click at [193, 28] on link "[DATE]" at bounding box center [191, 29] width 26 height 6
click at [262, 57] on div "September January February March April May June July August September October N…" at bounding box center [221, 58] width 84 height 16
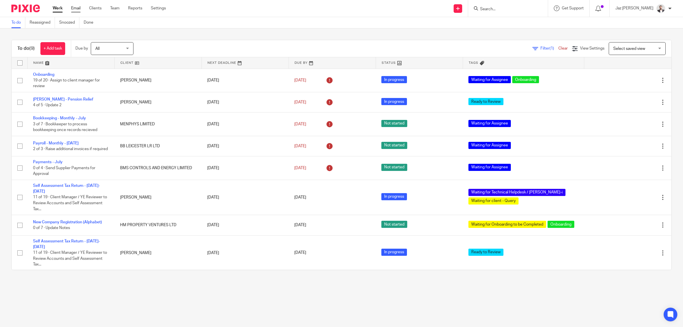
click at [74, 6] on link "Email" at bounding box center [75, 8] width 9 height 6
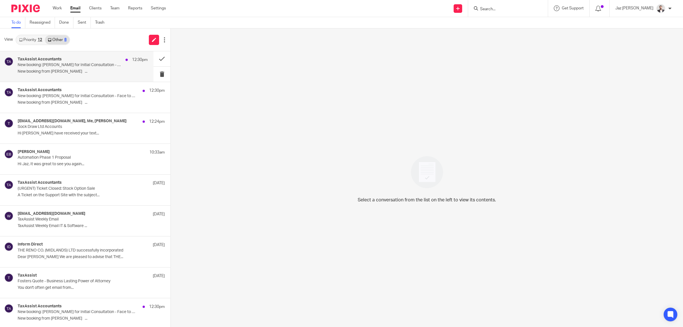
click at [76, 73] on p "New booking from [PERSON_NAME] ..." at bounding box center [83, 71] width 130 height 5
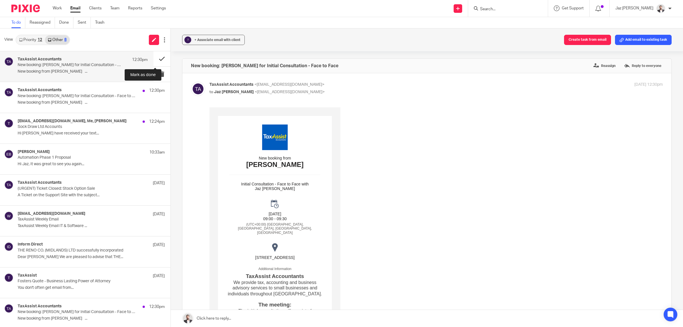
click at [153, 58] on button at bounding box center [161, 58] width 17 height 15
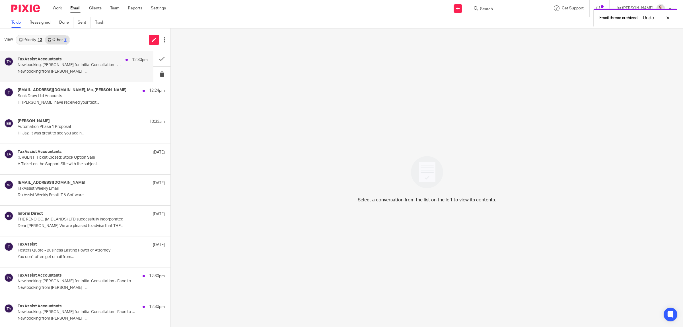
click at [112, 69] on div "TaxAssist Accountants 12:30pm New booking: [PERSON_NAME] for Initial Consultati…" at bounding box center [83, 66] width 130 height 19
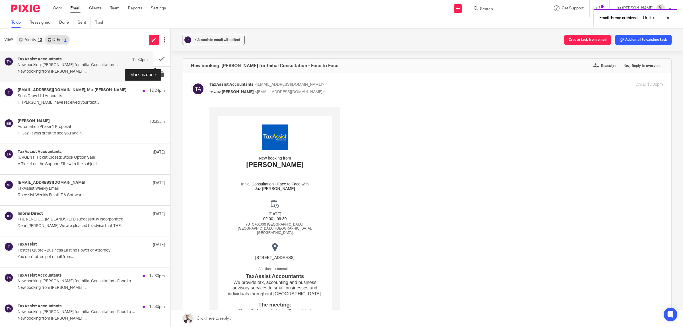
click at [155, 56] on button at bounding box center [161, 58] width 17 height 15
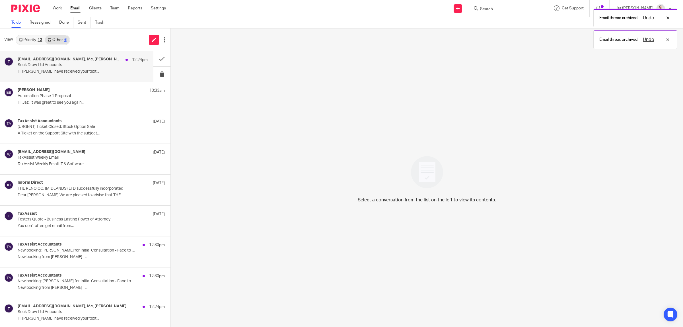
click at [93, 74] on div "[EMAIL_ADDRESS][DOMAIN_NAME], Me, [PERSON_NAME] 12:24pm Sock Draw Ltd Accounts …" at bounding box center [83, 66] width 130 height 19
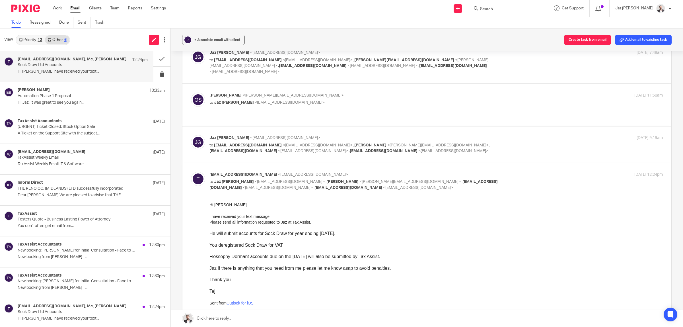
scroll to position [75, 0]
click at [506, 9] on input "Search" at bounding box center [504, 9] width 51 height 5
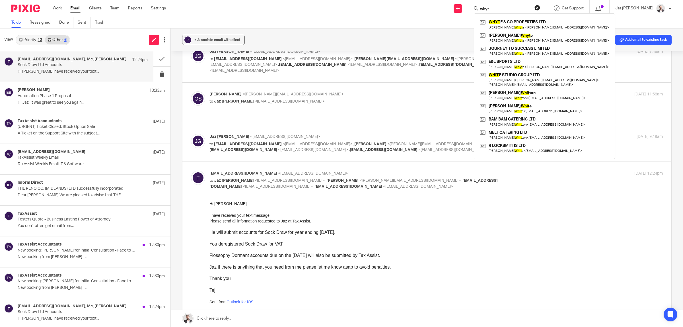
type input "whyt"
drag, startPoint x: 504, startPoint y: 7, endPoint x: 475, endPoint y: 7, distance: 28.5
click at [475, 7] on div "Send new email Create task Add client Request signature whyt WHYT E & CO PROPER…" at bounding box center [428, 8] width 508 height 17
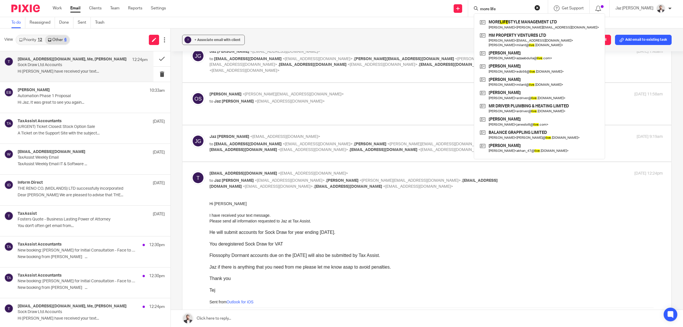
type input "more life"
drag, startPoint x: 524, startPoint y: 9, endPoint x: 481, endPoint y: 9, distance: 43.3
click at [481, 9] on div "Send new email Create task Add client Request signature more life MORE LIFE STY…" at bounding box center [428, 8] width 508 height 17
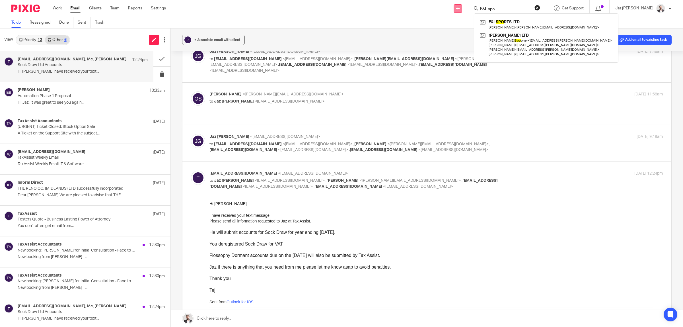
type input "E&L spo"
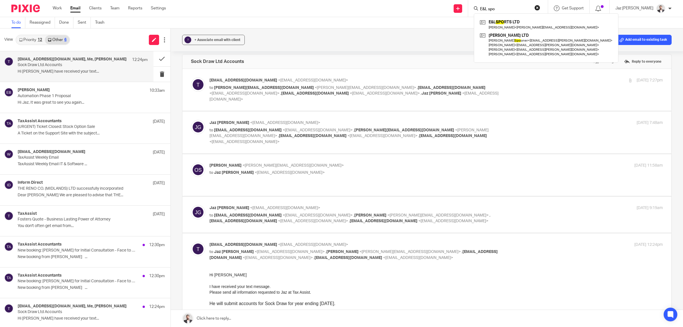
click at [533, 87] on div "[EMAIL_ADDRESS][DOMAIN_NAME] <[EMAIL_ADDRESS][DOMAIN_NAME]> to [PERSON_NAME][EM…" at bounding box center [435, 89] width 453 height 25
checkbox input "true"
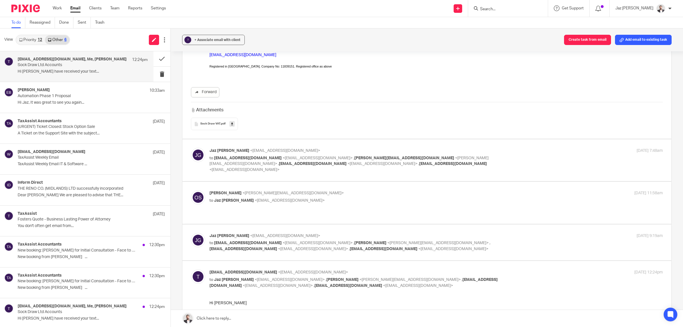
scroll to position [213, 0]
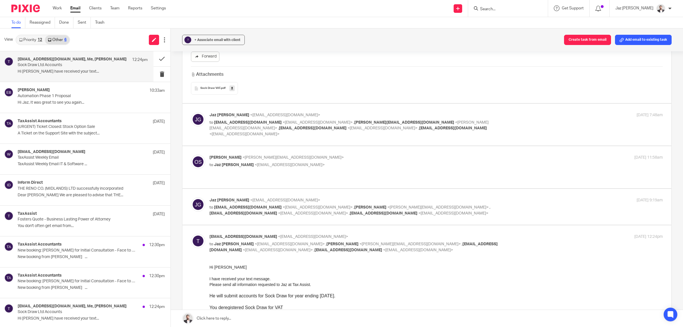
click at [209, 87] on span "Sock Draw VAT" at bounding box center [210, 88] width 20 height 3
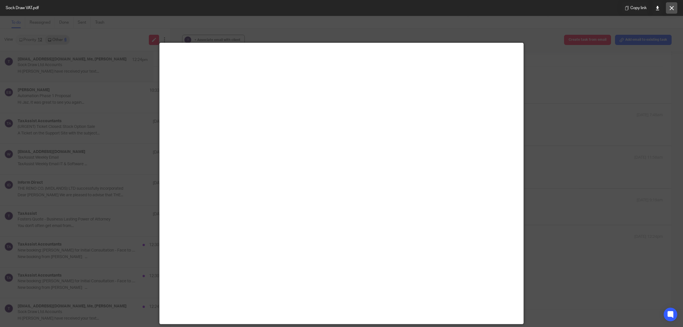
click at [672, 4] on button at bounding box center [671, 7] width 11 height 11
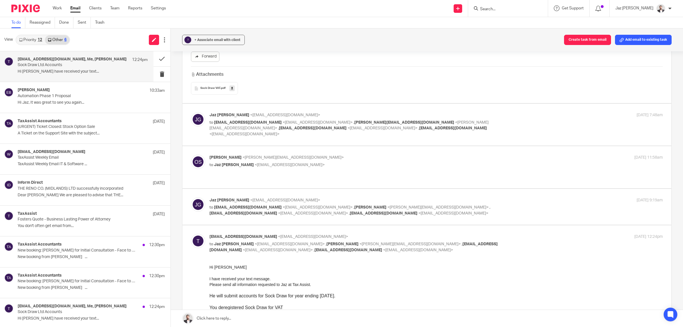
click at [524, 112] on div "[DATE] 7:48am" at bounding box center [587, 115] width 151 height 6
checkbox input "true"
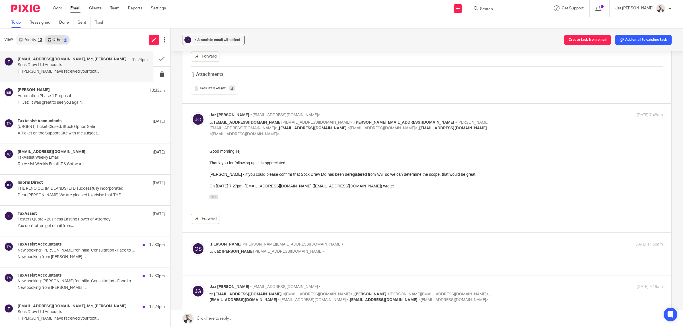
scroll to position [249, 0]
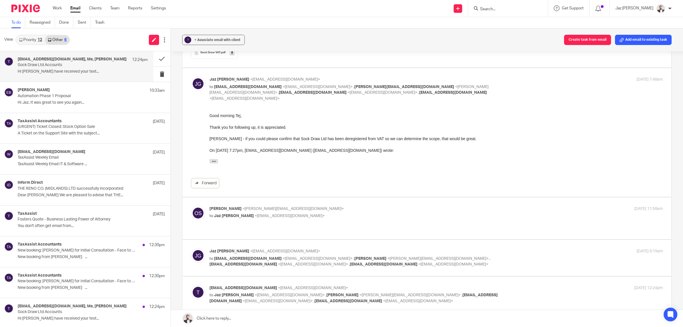
click at [481, 206] on p "[PERSON_NAME] <[PERSON_NAME][EMAIL_ADDRESS][DOMAIN_NAME]>" at bounding box center [360, 209] width 302 height 6
checkbox input "true"
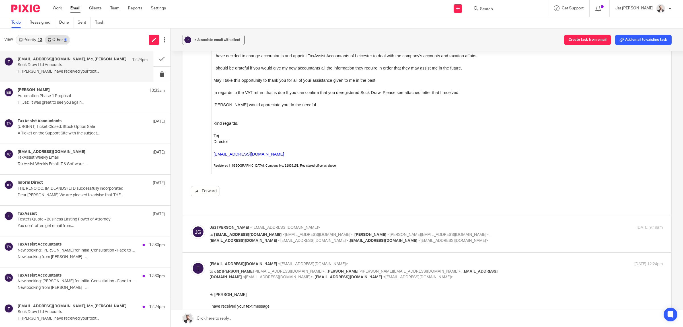
scroll to position [676, 0]
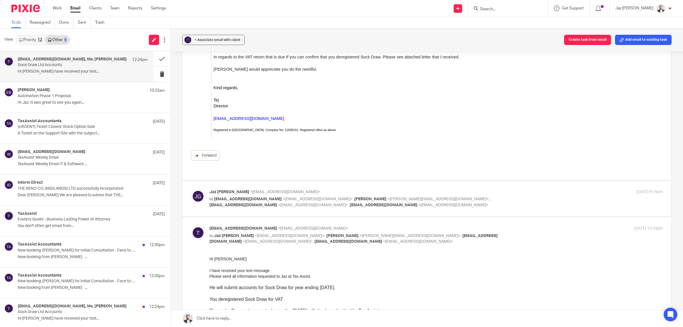
click at [492, 196] on p "to [EMAIL_ADDRESS][DOMAIN_NAME] <[EMAIL_ADDRESS][DOMAIN_NAME]> , [PERSON_NAME] …" at bounding box center [360, 202] width 302 height 12
checkbox input "true"
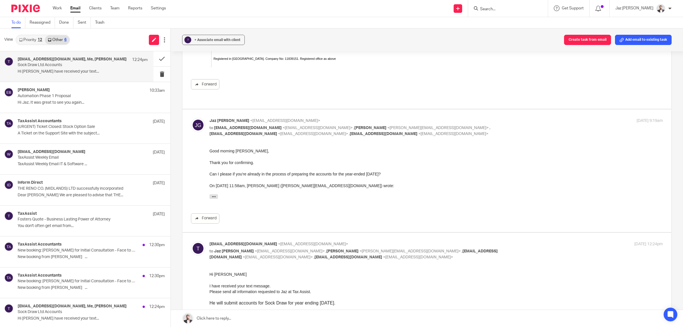
scroll to position [889, 0]
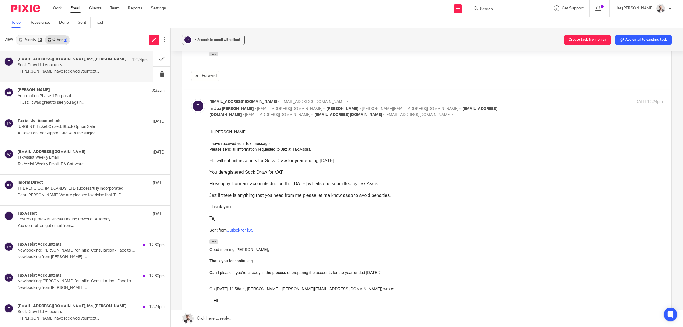
click at [298, 210] on div at bounding box center [435, 213] width 453 height 6
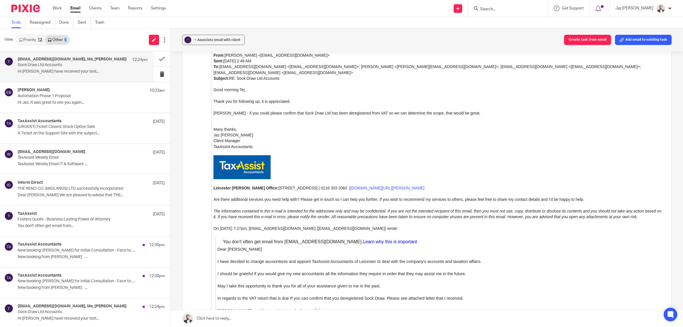
scroll to position [1310, 0]
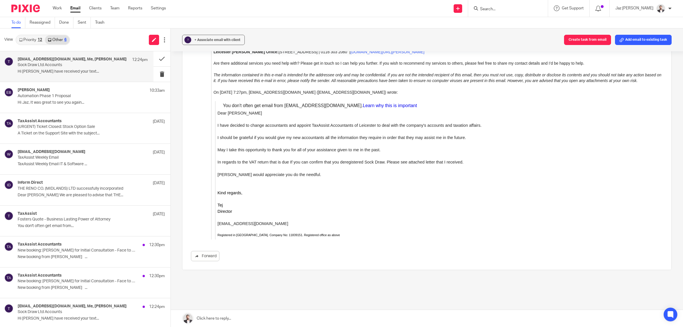
click at [232, 320] on link at bounding box center [427, 318] width 512 height 17
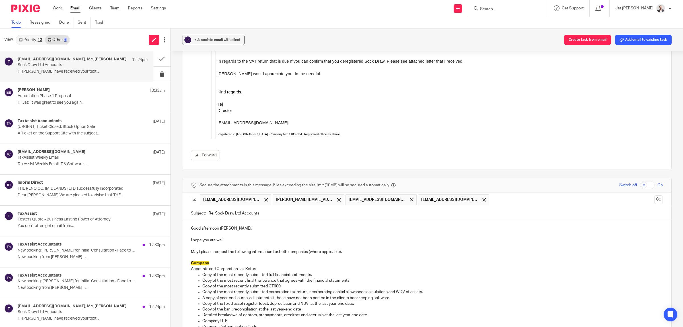
scroll to position [1507, 0]
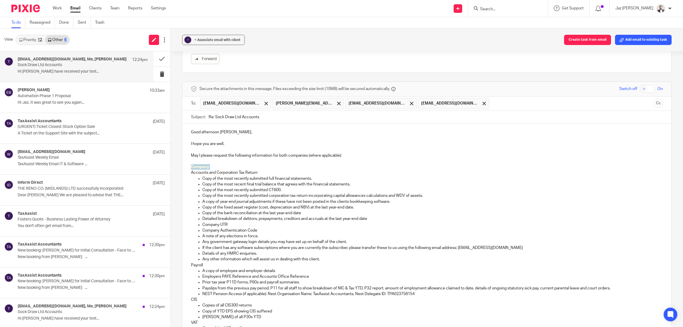
drag, startPoint x: 189, startPoint y: 155, endPoint x: 189, endPoint y: 150, distance: 5.2
click at [189, 150] on div "Good afternoon [PERSON_NAME], I hope you are well. May I please request the fol…" at bounding box center [426, 234] width 489 height 223
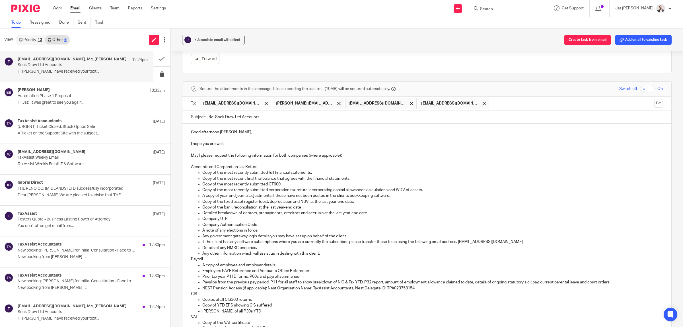
click at [291, 164] on p "Accounts and Corporation Tax Return" at bounding box center [427, 167] width 472 height 6
click at [331, 170] on p "Copy of the most recently submitted full financial statements." at bounding box center [432, 173] width 460 height 6
click at [264, 129] on p "Good afternoon [PERSON_NAME]," at bounding box center [427, 132] width 472 height 6
click at [242, 141] on p "I hope you are well." at bounding box center [427, 144] width 472 height 6
click at [220, 158] on p at bounding box center [427, 161] width 472 height 6
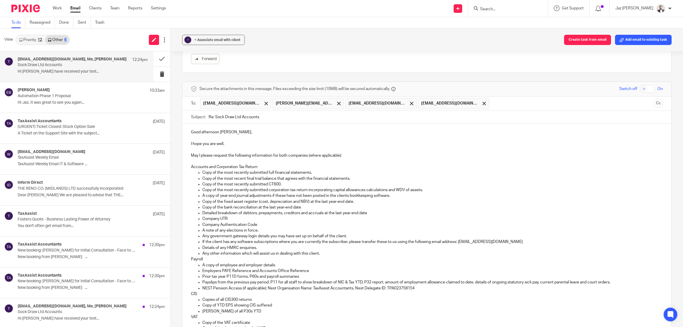
click at [355, 153] on p "May I please request the following information for both companies (where applic…" at bounding box center [427, 156] width 472 height 6
click at [270, 164] on p "Accounts and Corporation Tax Return" at bounding box center [427, 167] width 472 height 6
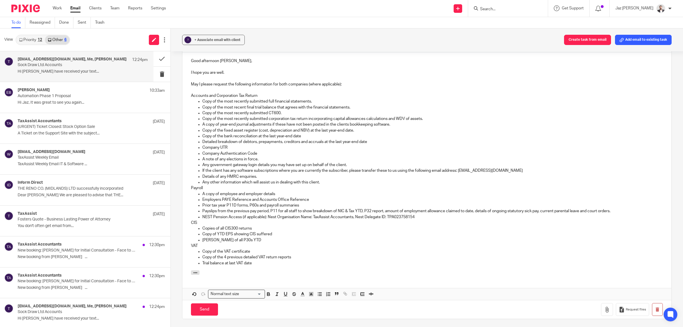
click at [264, 185] on p "Payroll" at bounding box center [427, 188] width 472 height 6
click at [305, 197] on p "Employers PAYE Reference and Accounts Office Reference" at bounding box center [432, 200] width 460 height 6
click at [262, 220] on p "CIS" at bounding box center [427, 223] width 472 height 6
click at [275, 231] on p "Copy of YTD EPS showing CIS suffered" at bounding box center [432, 234] width 460 height 6
click at [265, 248] on p "Copy of the VAT certificate" at bounding box center [432, 251] width 460 height 6
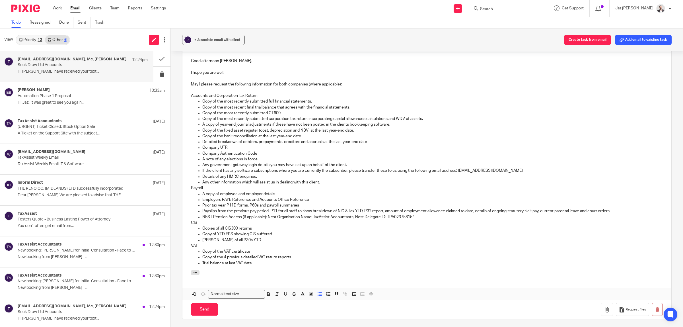
click at [302, 254] on p "Copy of the 4 previous detailed VAT return reports" at bounding box center [432, 257] width 460 height 6
click at [267, 260] on p "Trial balance at last VAT date" at bounding box center [432, 263] width 460 height 6
drag, startPoint x: 243, startPoint y: 240, endPoint x: 216, endPoint y: 241, distance: 27.0
click at [216, 254] on p "Copy of the 4 previous detailed VAT return reports" at bounding box center [432, 257] width 460 height 6
click at [256, 260] on p "Trial balance at last VAT date" at bounding box center [432, 263] width 460 height 6
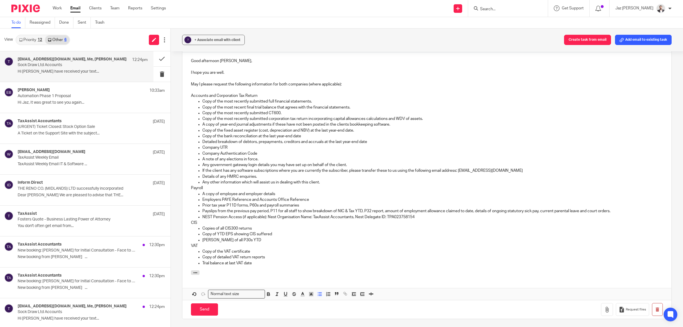
scroll to position [1507, 0]
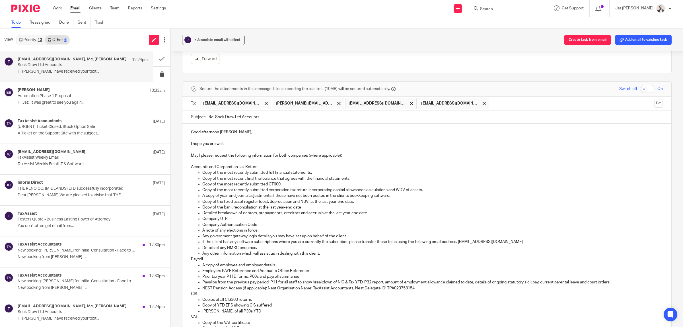
click at [240, 129] on p "Good afternoon [PERSON_NAME]," at bounding box center [427, 132] width 472 height 6
click at [223, 135] on p at bounding box center [427, 138] width 472 height 6
click at [215, 147] on p at bounding box center [427, 150] width 472 height 6
click at [205, 142] on div "Good afternoon [PERSON_NAME], I hope you are well. May I please request the fol…" at bounding box center [426, 232] width 489 height 218
click at [281, 158] on p at bounding box center [427, 161] width 472 height 6
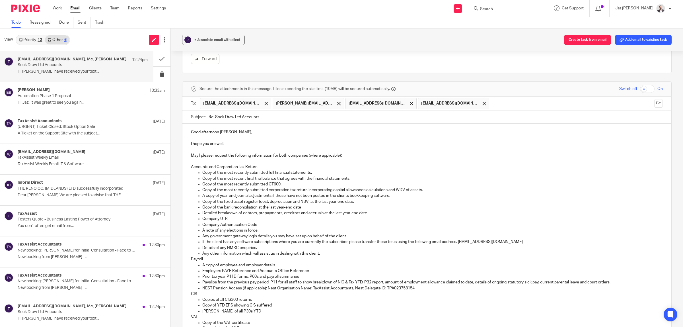
click at [352, 153] on p "May I please request the following information for both companies (where applic…" at bounding box center [427, 156] width 472 height 6
click at [277, 164] on p "Accounts and Corporation Tax Return" at bounding box center [427, 167] width 472 height 6
click at [320, 170] on p "Copy of the most recently submitted full financial statements." at bounding box center [432, 173] width 460 height 6
click at [299, 181] on p "Copy of the most recently submitted CT600." at bounding box center [432, 184] width 460 height 6
click at [323, 170] on p "Copy of the most recently submitted full financial statements." at bounding box center [432, 173] width 460 height 6
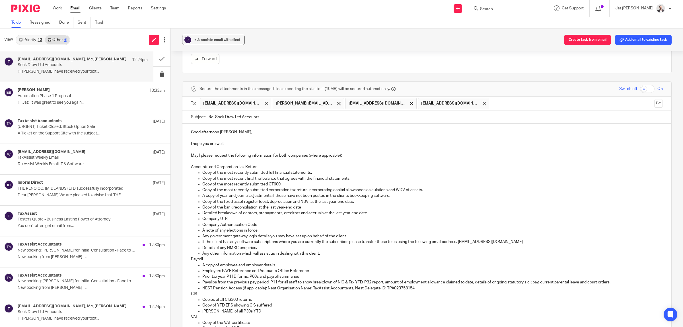
drag, startPoint x: 354, startPoint y: 161, endPoint x: 316, endPoint y: 167, distance: 38.9
click at [352, 176] on p "Copy of the most recent final trial balance that agrees with the financial stat…" at bounding box center [432, 179] width 460 height 6
click at [314, 181] on p "Copy of the most recently submitted CT600." at bounding box center [432, 184] width 460 height 6
click at [435, 187] on p "Copy of the most recently submitted corporation tax return incorporating capita…" at bounding box center [432, 190] width 460 height 6
click at [399, 193] on p "A copy of year-end journal adjustments if these have not been posted in the cli…" at bounding box center [432, 196] width 460 height 6
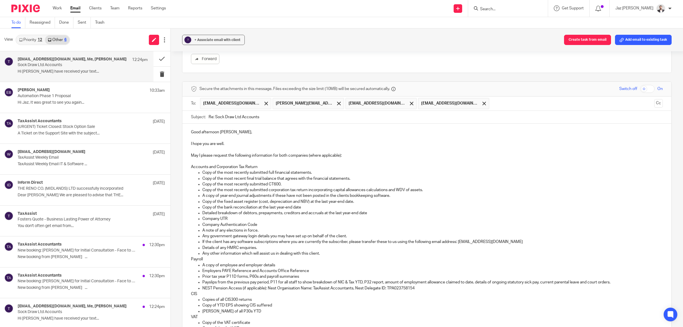
drag, startPoint x: 362, startPoint y: 185, endPoint x: 323, endPoint y: 189, distance: 39.2
click at [360, 199] on p "Copy of the fixed asset register (cost, depreciation and NBV) at the last year-…" at bounding box center [432, 202] width 460 height 6
click at [314, 204] on p "Copy of the bank reconciliation at the last year-end date" at bounding box center [432, 207] width 460 height 6
click at [256, 222] on p "Company Authentication Code" at bounding box center [432, 225] width 460 height 6
click at [268, 233] on p "Any government gateway login details you may have set up on behalf of the clien…" at bounding box center [432, 236] width 460 height 6
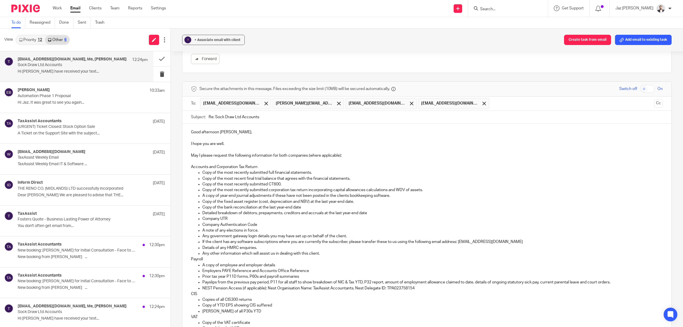
click at [326, 250] on p "Any other information which will assist us in dealing with this client." at bounding box center [432, 253] width 460 height 6
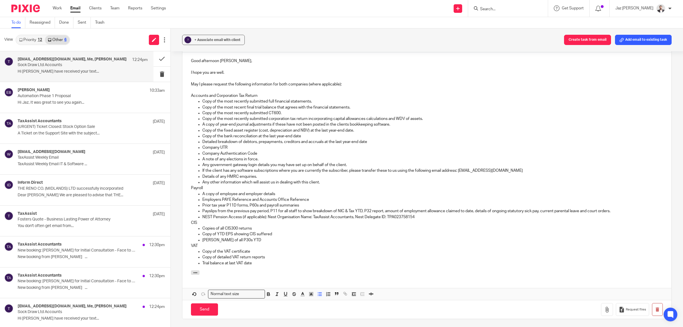
click at [295, 191] on p "A copy of employee and employer details" at bounding box center [432, 194] width 460 height 6
click at [312, 197] on p "Employers PAYE Reference and Accounts Office Reference" at bounding box center [432, 200] width 460 height 6
click at [289, 214] on p "NEST Pension Access (if applicable): Nest Organisation Name: TaxAssist Accounta…" at bounding box center [432, 217] width 460 height 6
click at [293, 243] on p "VAT" at bounding box center [427, 246] width 472 height 6
click at [301, 260] on p "Trial balance at last VAT date" at bounding box center [432, 263] width 460 height 6
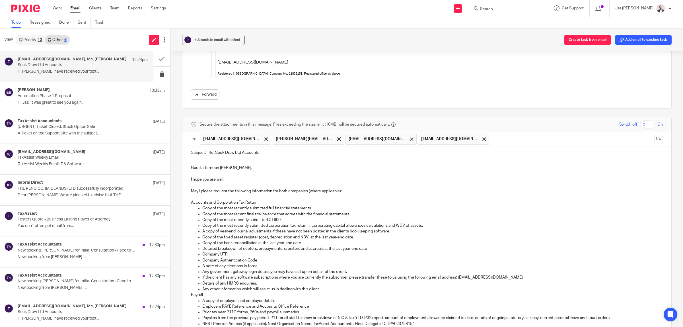
scroll to position [1628, 0]
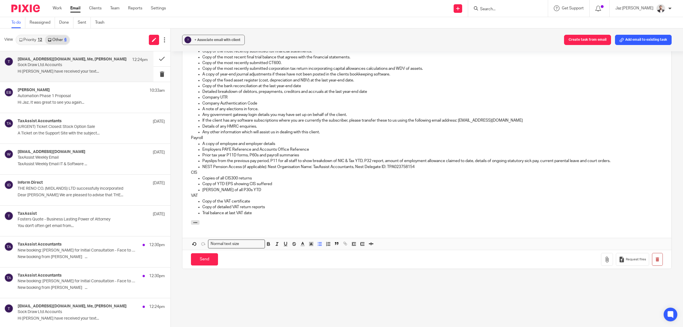
click at [275, 201] on div "Good afternoon [PERSON_NAME], I hope you are well. May I please request the fol…" at bounding box center [426, 111] width 489 height 218
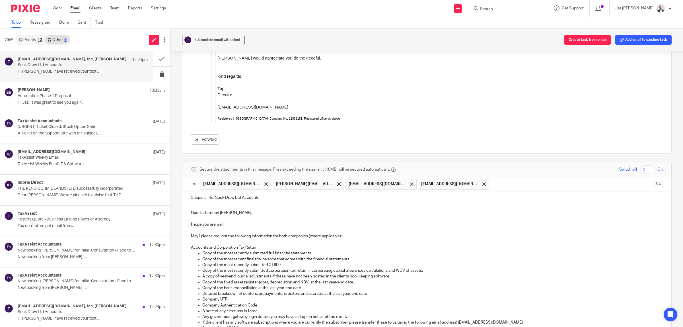
scroll to position [1640, 0]
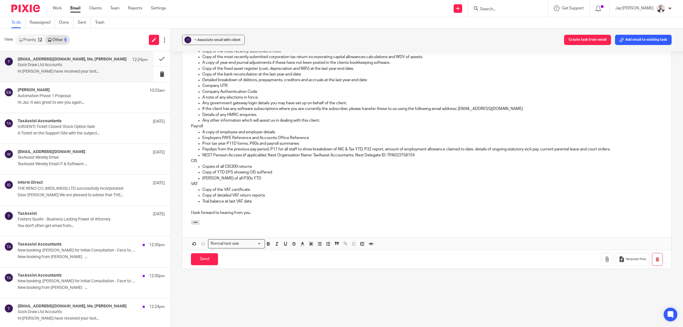
click at [268, 210] on p "I look forward to hearing from you." at bounding box center [427, 213] width 472 height 6
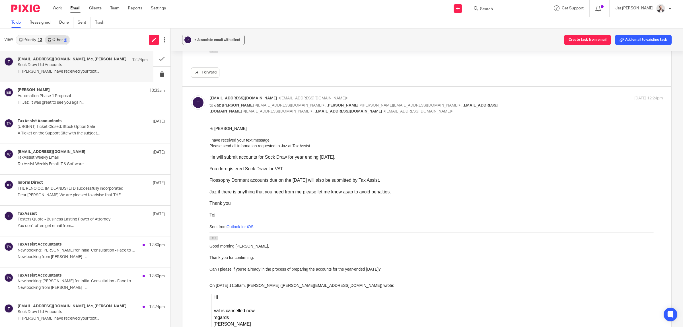
scroll to position [857, 0]
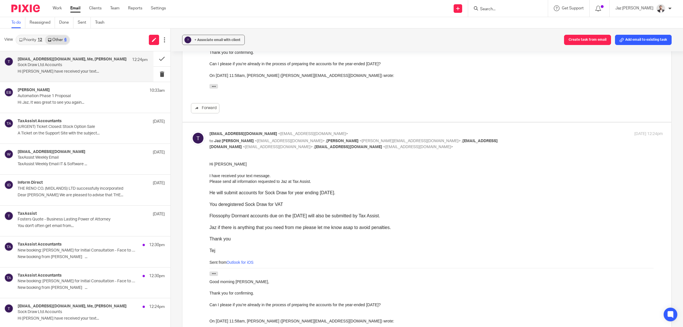
click at [228, 216] on div "Flossophy Dormant accounts due on the [DATE] will also be submitted by Tax Assi…" at bounding box center [435, 216] width 453 height 6
drag, startPoint x: 229, startPoint y: 216, endPoint x: 210, endPoint y: 217, distance: 19.1
click at [209, 215] on div "Flossophy Dormant accounts due on the [DATE] will also be submitted by Tax Assi…" at bounding box center [435, 216] width 453 height 6
drag, startPoint x: 417, startPoint y: 361, endPoint x: 211, endPoint y: 217, distance: 252.2
copy div "Flossophy"
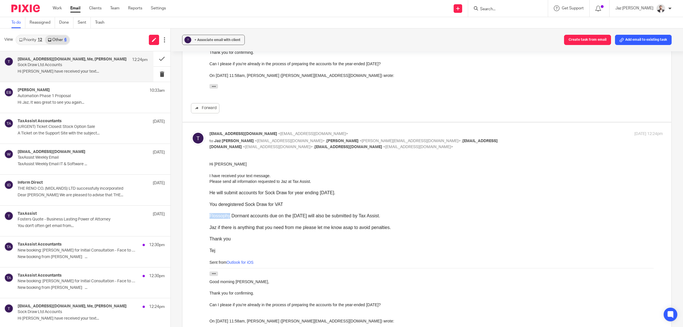
click at [341, 228] on div "Jaz if there is anything that you need from me please let me know asap to avoid…" at bounding box center [435, 228] width 453 height 6
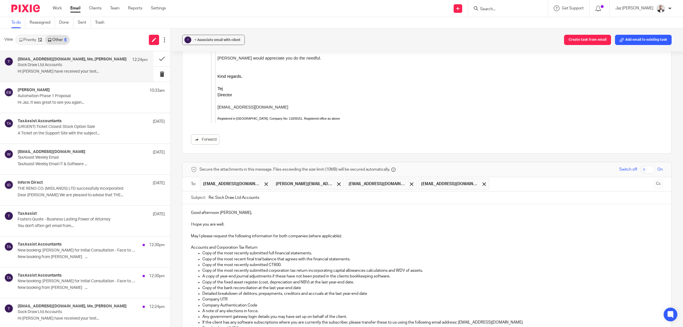
scroll to position [1640, 0]
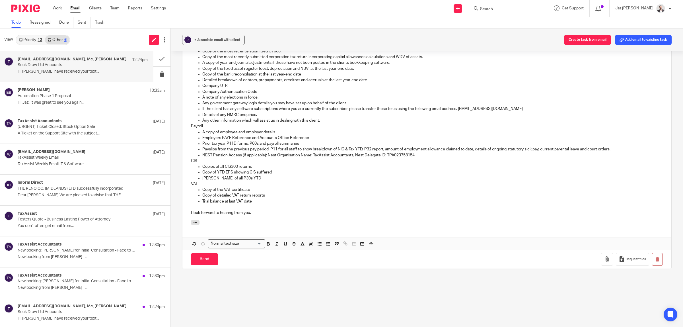
click at [284, 210] on p "I look forward to hearing from you." at bounding box center [427, 213] width 472 height 6
click at [271, 201] on div "Good afternoon [PERSON_NAME], I hope you are well. May I please request the fol…" at bounding box center [426, 105] width 489 height 229
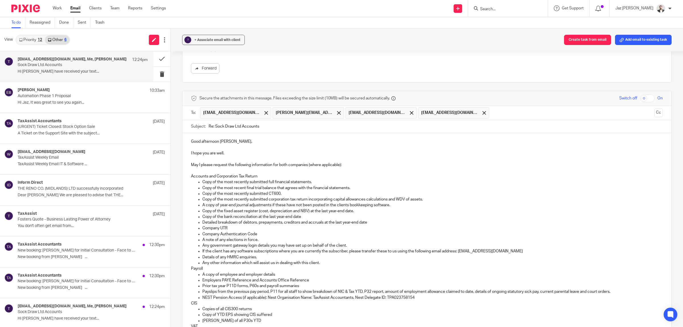
scroll to position [1391, 0]
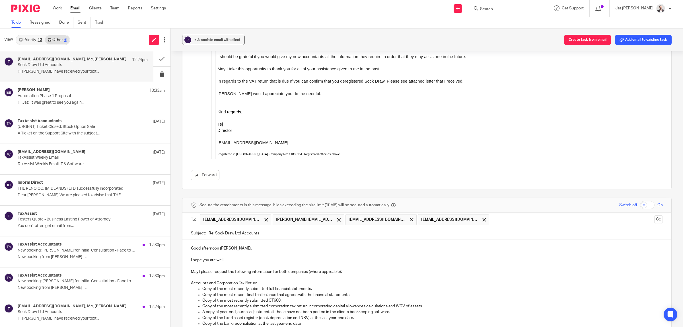
click at [256, 292] on p "Copy of the most recent final trial balance that agrees with the financial stat…" at bounding box center [432, 295] width 460 height 6
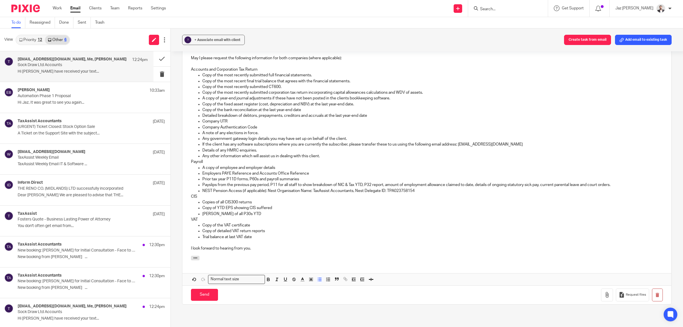
scroll to position [1640, 0]
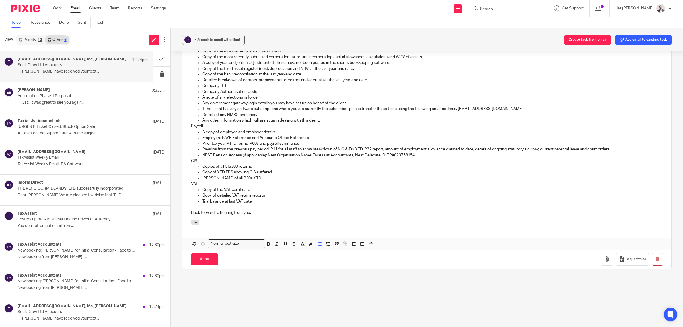
click at [265, 201] on div "Good afternoon [PERSON_NAME], I hope you are well. May I please request the fol…" at bounding box center [426, 105] width 489 height 229
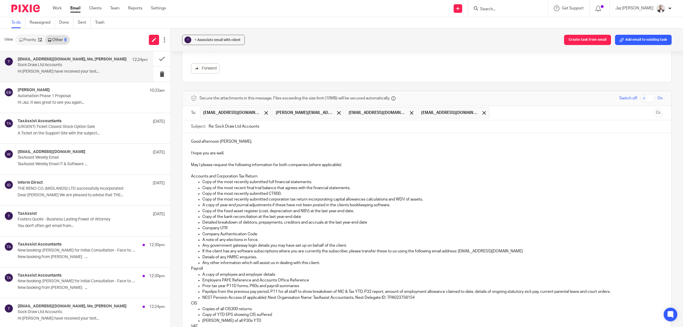
scroll to position [1462, 0]
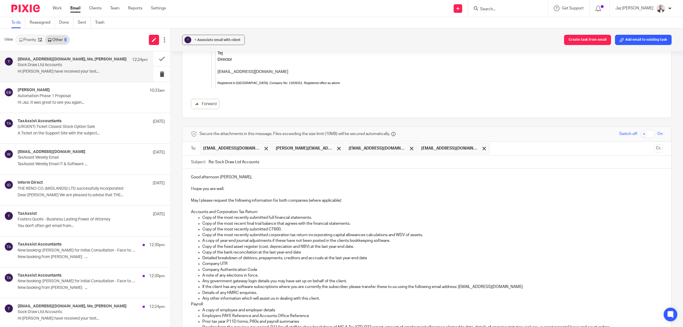
click at [239, 186] on p "I hope you are well." at bounding box center [427, 189] width 472 height 6
click at [242, 174] on p "Good afternoon [PERSON_NAME]," at bounding box center [427, 177] width 472 height 6
click at [228, 180] on p at bounding box center [427, 183] width 472 height 6
click at [230, 186] on p "I hope you are well." at bounding box center [427, 189] width 472 height 6
click at [224, 192] on p at bounding box center [427, 195] width 472 height 6
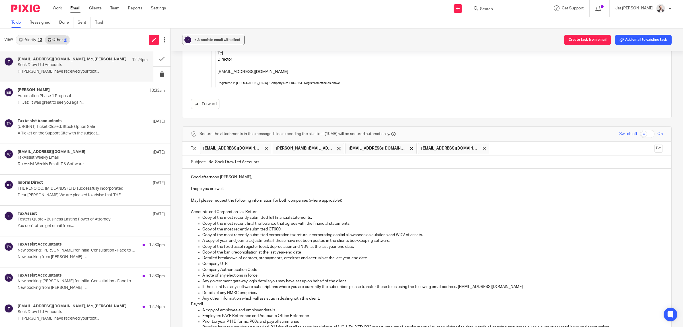
click at [350, 197] on p "May I please request the following information for both companies (where applic…" at bounding box center [427, 200] width 472 height 6
click at [295, 203] on p at bounding box center [427, 206] width 472 height 6
click at [291, 209] on p "Accounts and Corporation Tax Return" at bounding box center [427, 212] width 472 height 6
click at [316, 215] on p "Copy of the most recently submitted full financial statements." at bounding box center [432, 218] width 460 height 6
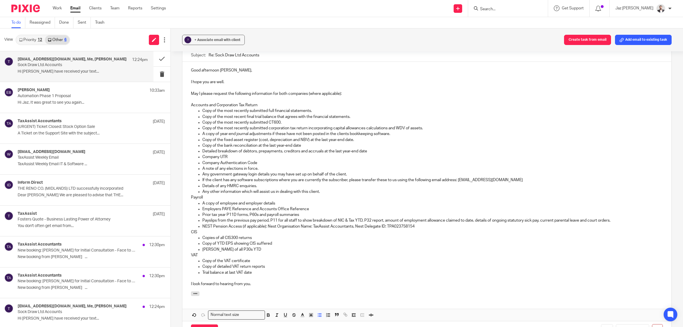
click at [303, 200] on p "A copy of employee and employer details" at bounding box center [432, 203] width 460 height 6
click at [324, 212] on p "Prior tax year P11D forms, P60s and payroll summaries" at bounding box center [432, 215] width 460 height 6
click at [425, 223] on p "NEST Pension Access (if applicable): Nest Organisation Name: TaxAssist Accounta…" at bounding box center [432, 226] width 460 height 6
click at [273, 235] on p "Copies of all CIS300 returns" at bounding box center [432, 238] width 460 height 6
click at [249, 246] on p "[PERSON_NAME] of all P30s YTD" at bounding box center [432, 249] width 460 height 6
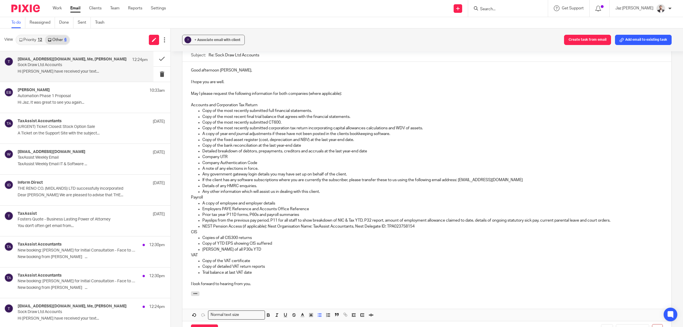
click at [242, 252] on p "VAT" at bounding box center [427, 255] width 472 height 6
click at [266, 263] on p "Copy of detailed VAT return reports" at bounding box center [432, 266] width 460 height 6
click at [278, 263] on p "Copy of detailed VAT return reports" at bounding box center [432, 266] width 460 height 6
click at [256, 269] on p "Trial balance at last VAT date" at bounding box center [432, 272] width 460 height 6
click at [240, 275] on p at bounding box center [427, 278] width 472 height 6
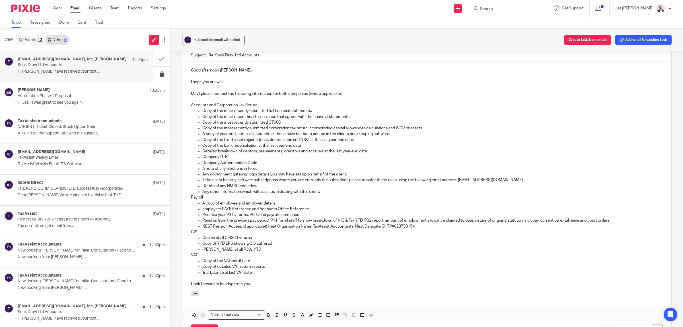
click at [268, 281] on p "I look forward to hearing from you." at bounding box center [427, 284] width 472 height 6
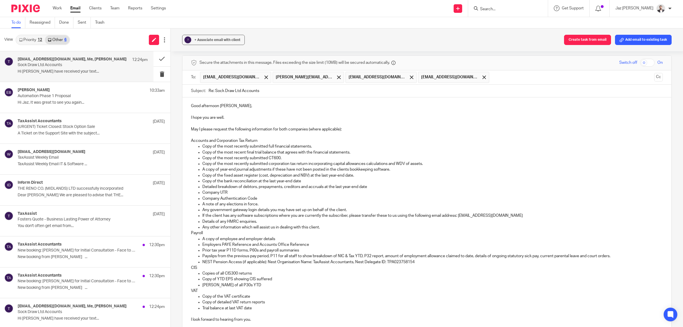
scroll to position [1640, 0]
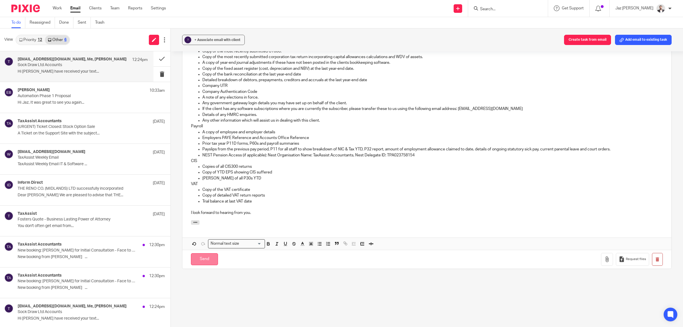
click at [209, 253] on input "Send" at bounding box center [204, 259] width 27 height 12
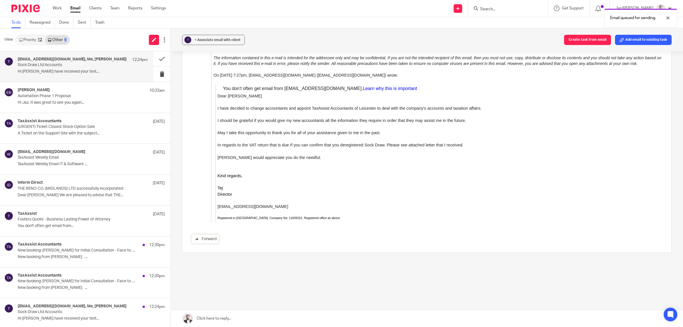
scroll to position [1310, 0]
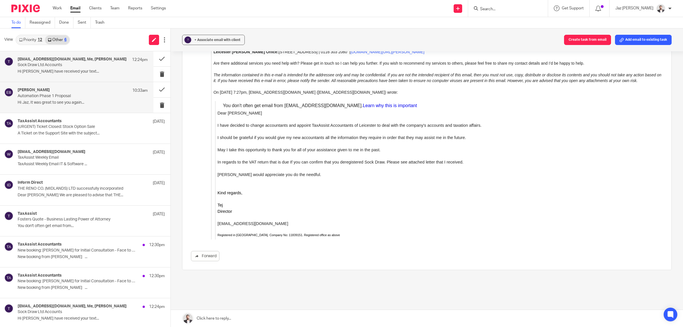
click at [79, 91] on div "[PERSON_NAME] 10:33am" at bounding box center [83, 91] width 130 height 6
click at [77, 65] on p "Sock Draw Ltd Accounts" at bounding box center [70, 65] width 104 height 5
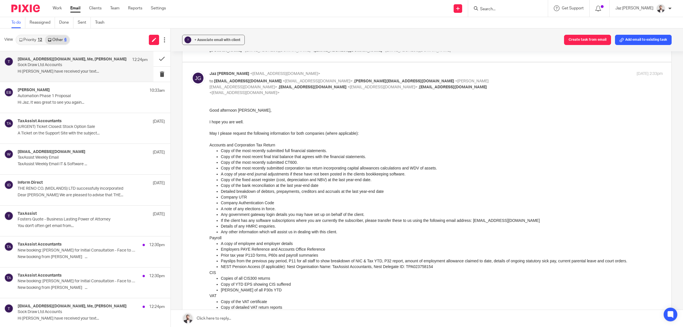
scroll to position [176, 0]
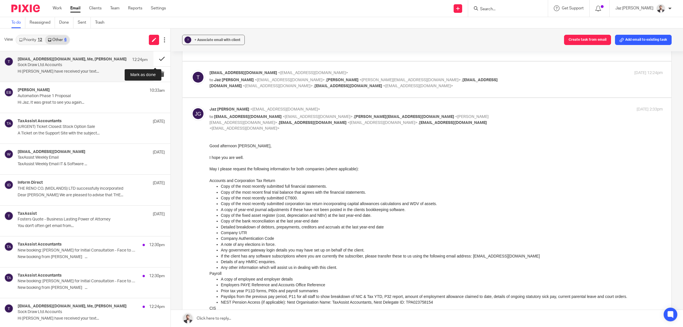
click at [157, 55] on button at bounding box center [161, 58] width 17 height 15
